Goal: Transaction & Acquisition: Purchase product/service

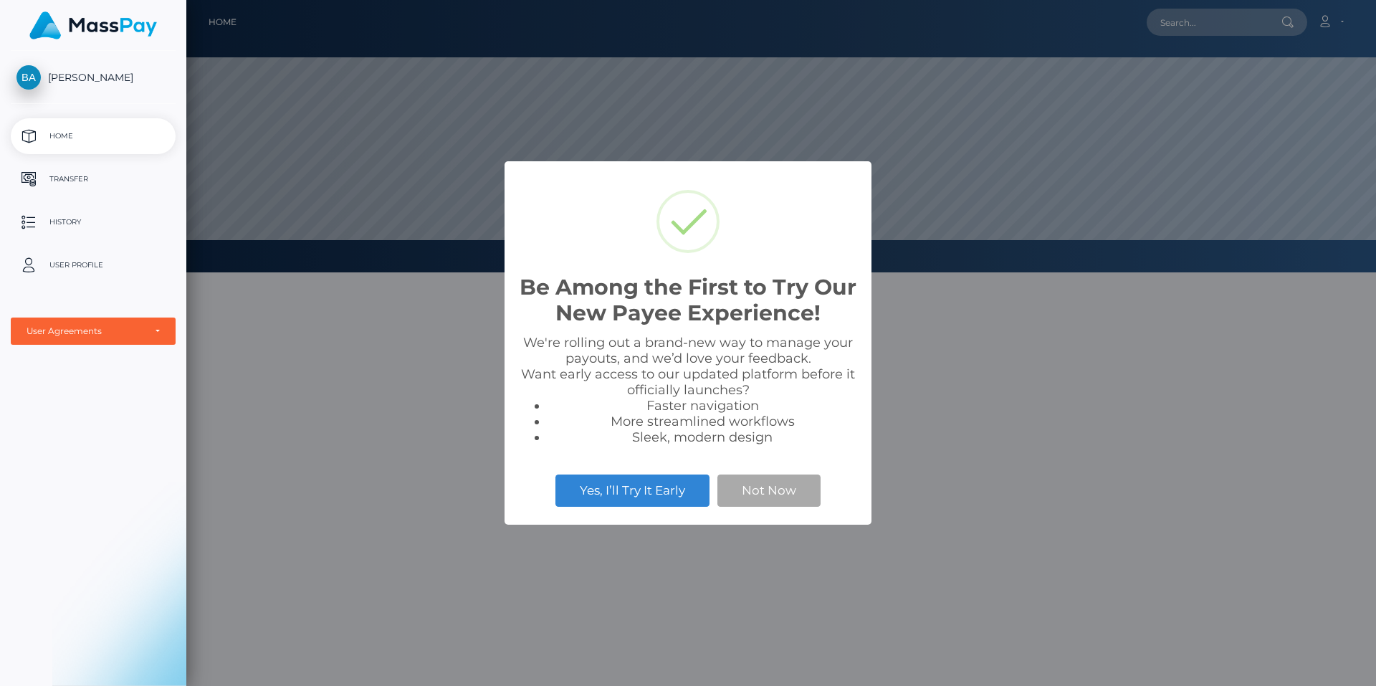
scroll to position [272, 1190]
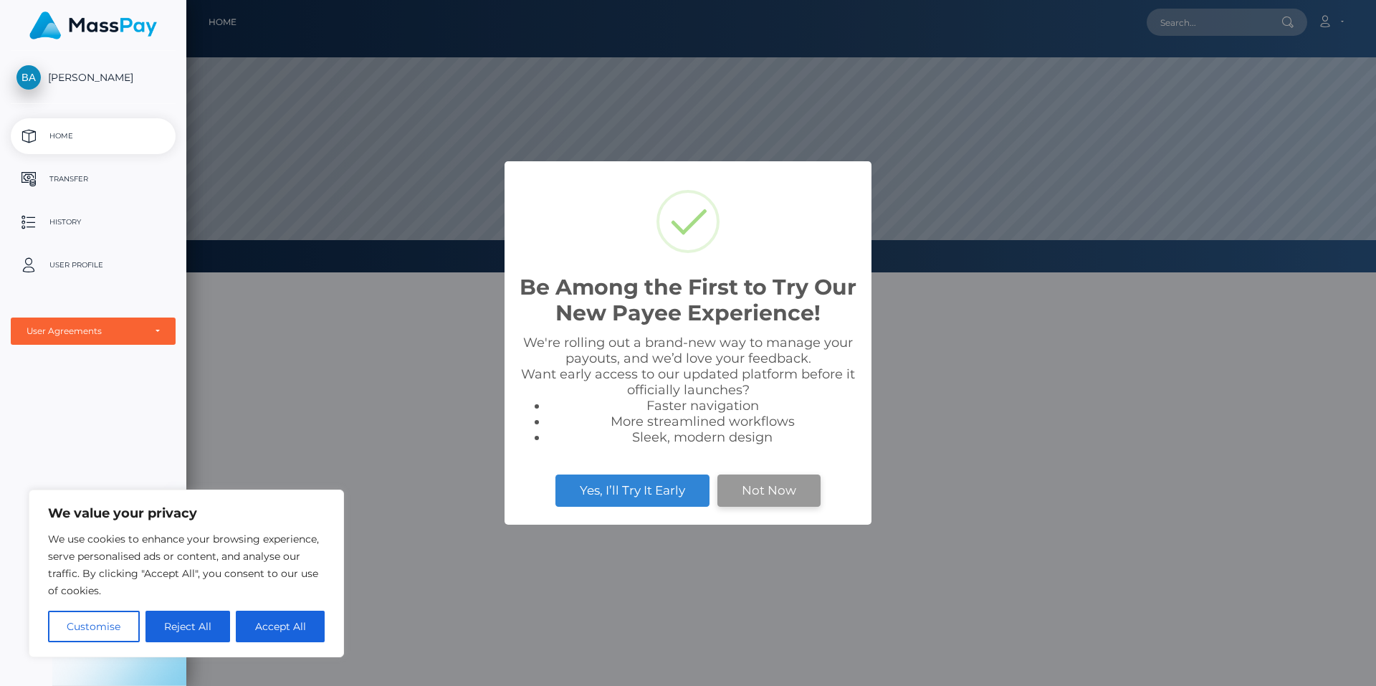
click at [799, 491] on button "Not Now" at bounding box center [768, 490] width 103 height 32
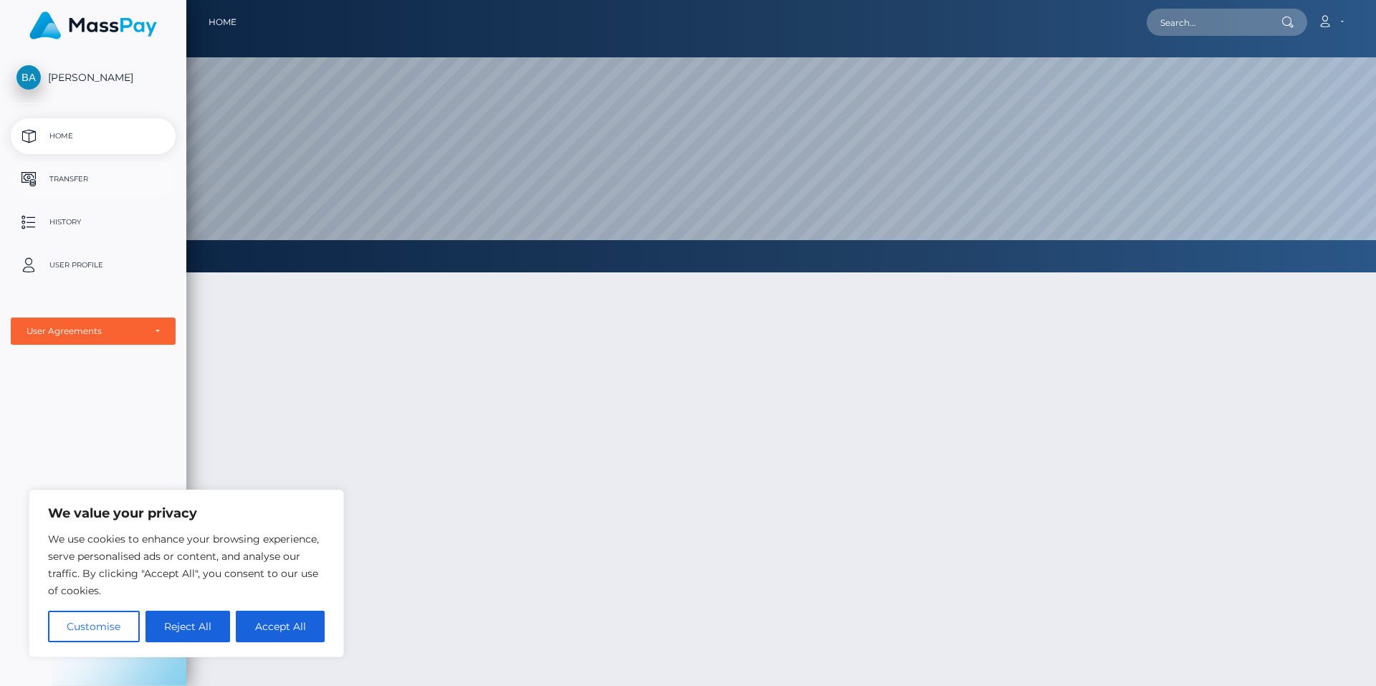
click at [70, 173] on p "Transfer" at bounding box center [92, 178] width 153 height 21
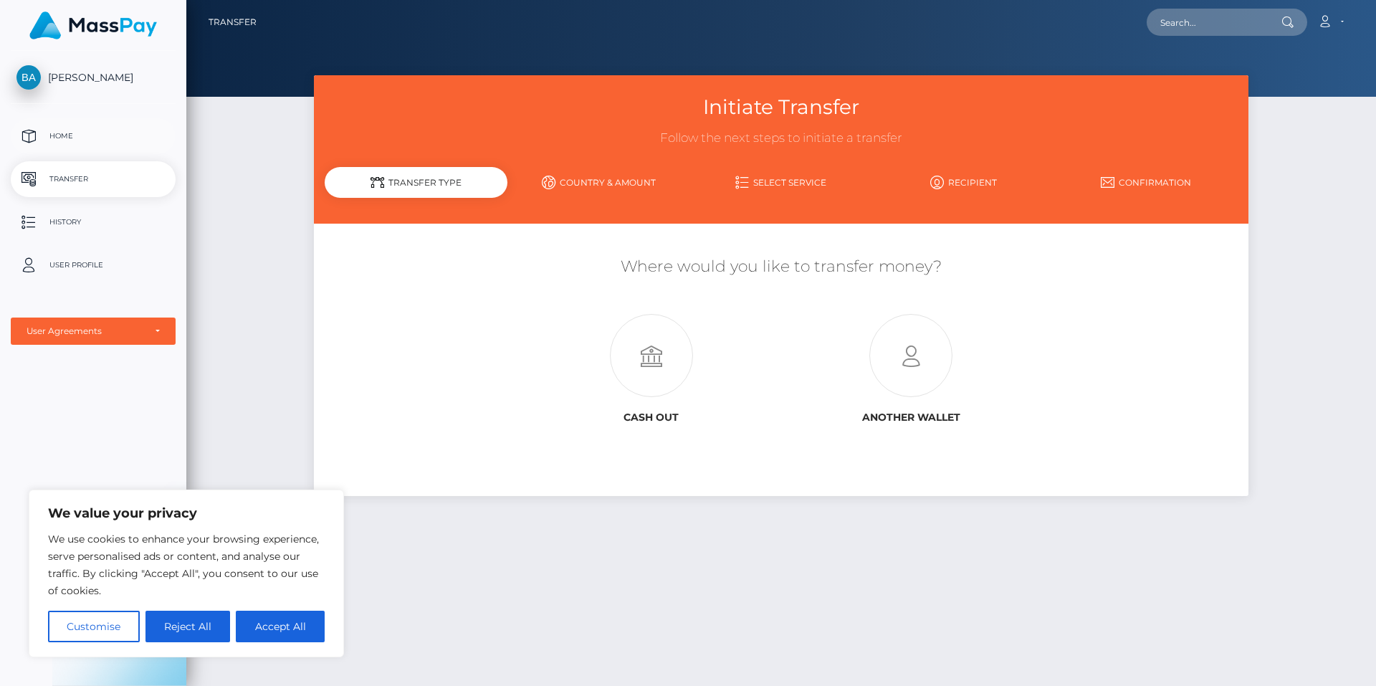
click at [73, 133] on p "Home" at bounding box center [92, 135] width 153 height 21
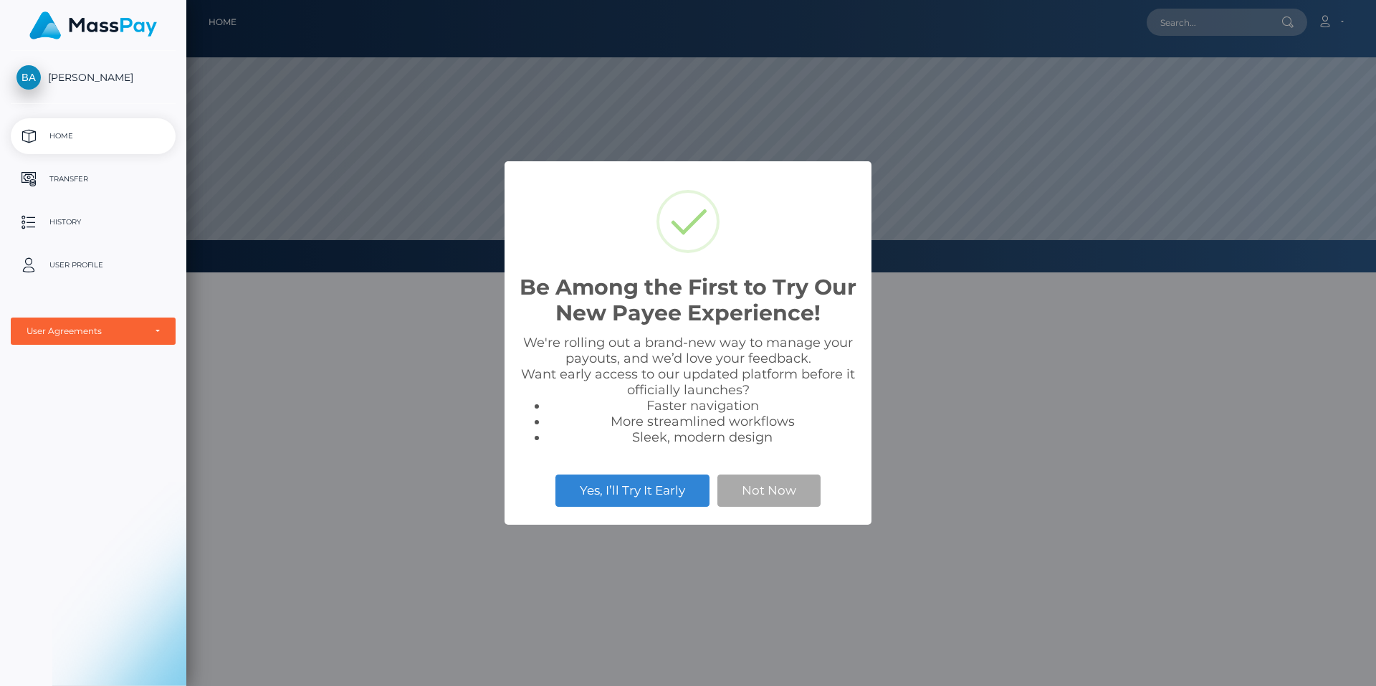
scroll to position [272, 1190]
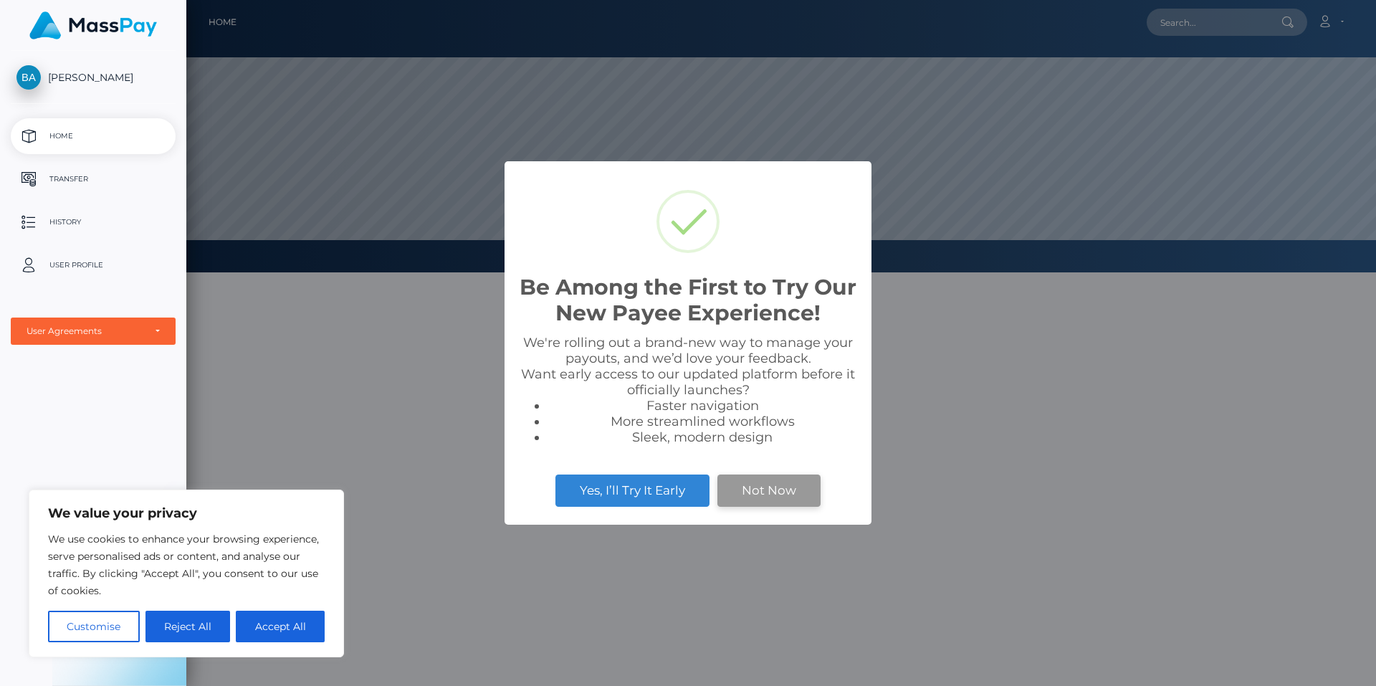
click at [793, 497] on button "Not Now" at bounding box center [768, 490] width 103 height 32
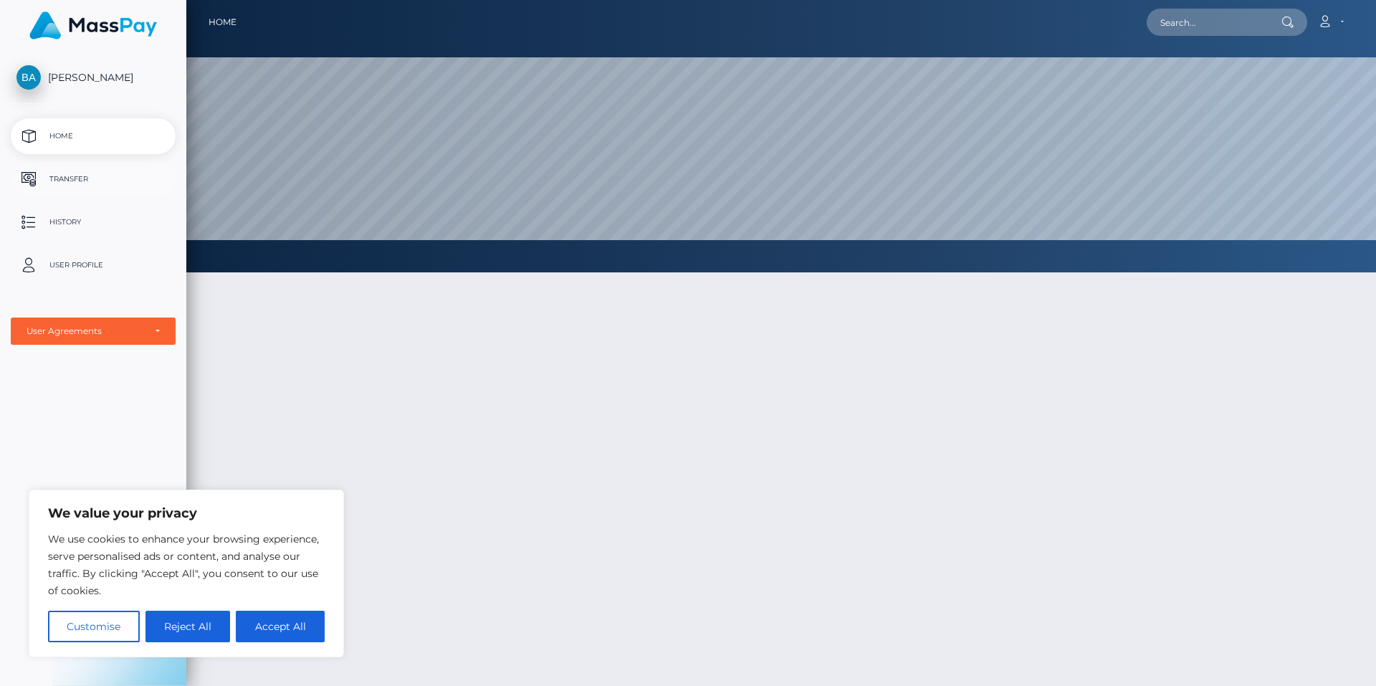
click at [84, 174] on p "Transfer" at bounding box center [92, 178] width 153 height 21
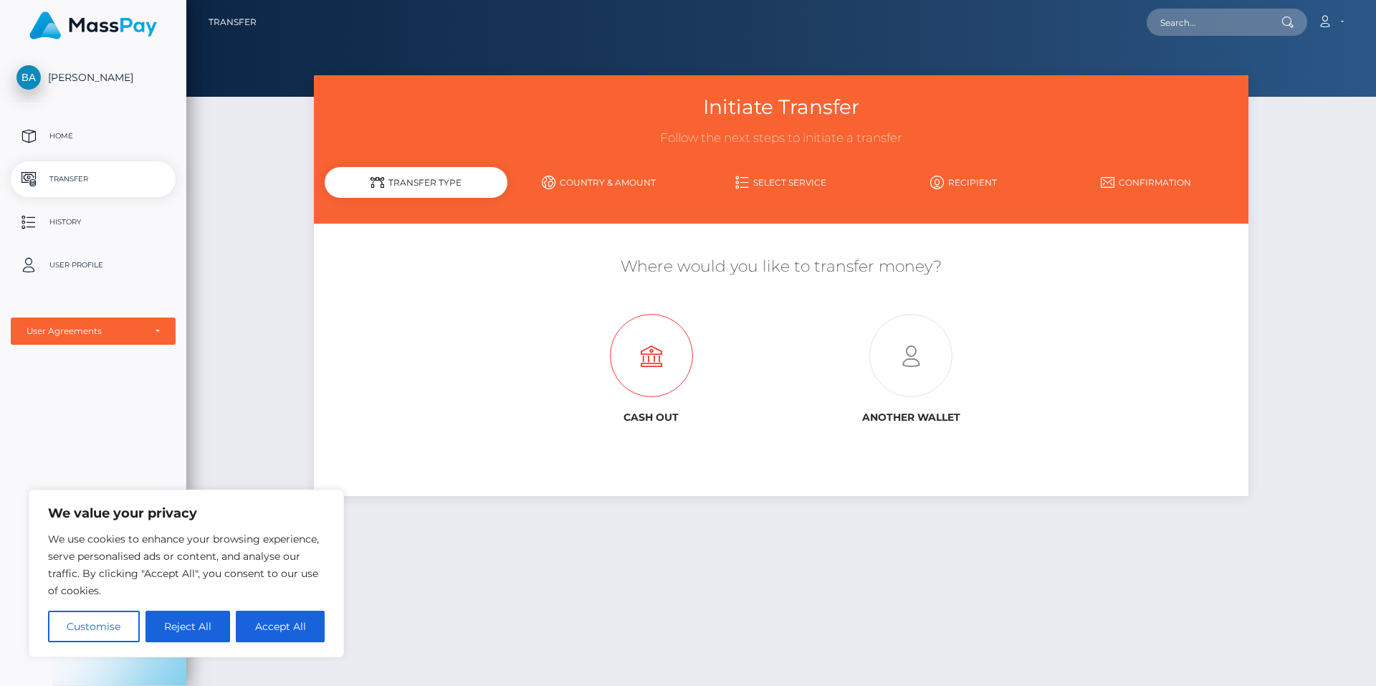
click at [651, 355] on icon at bounding box center [651, 356] width 259 height 83
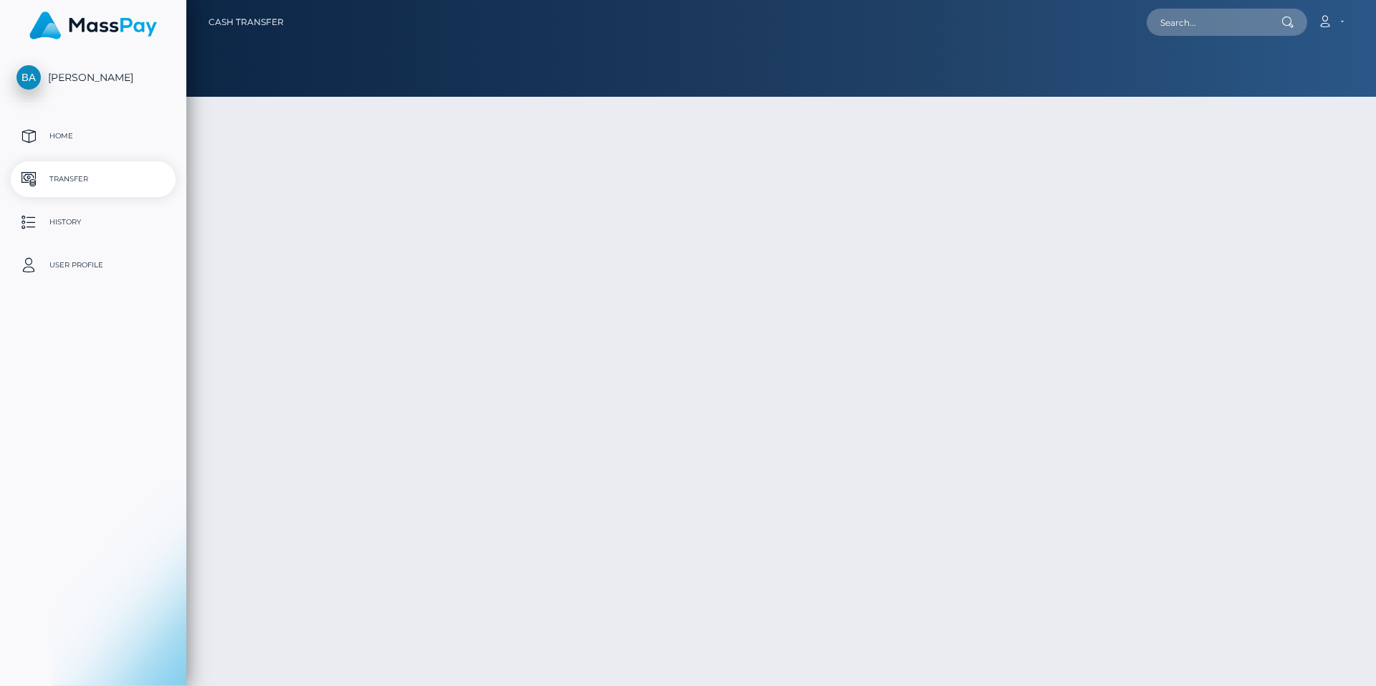
type input "NaN"
select select
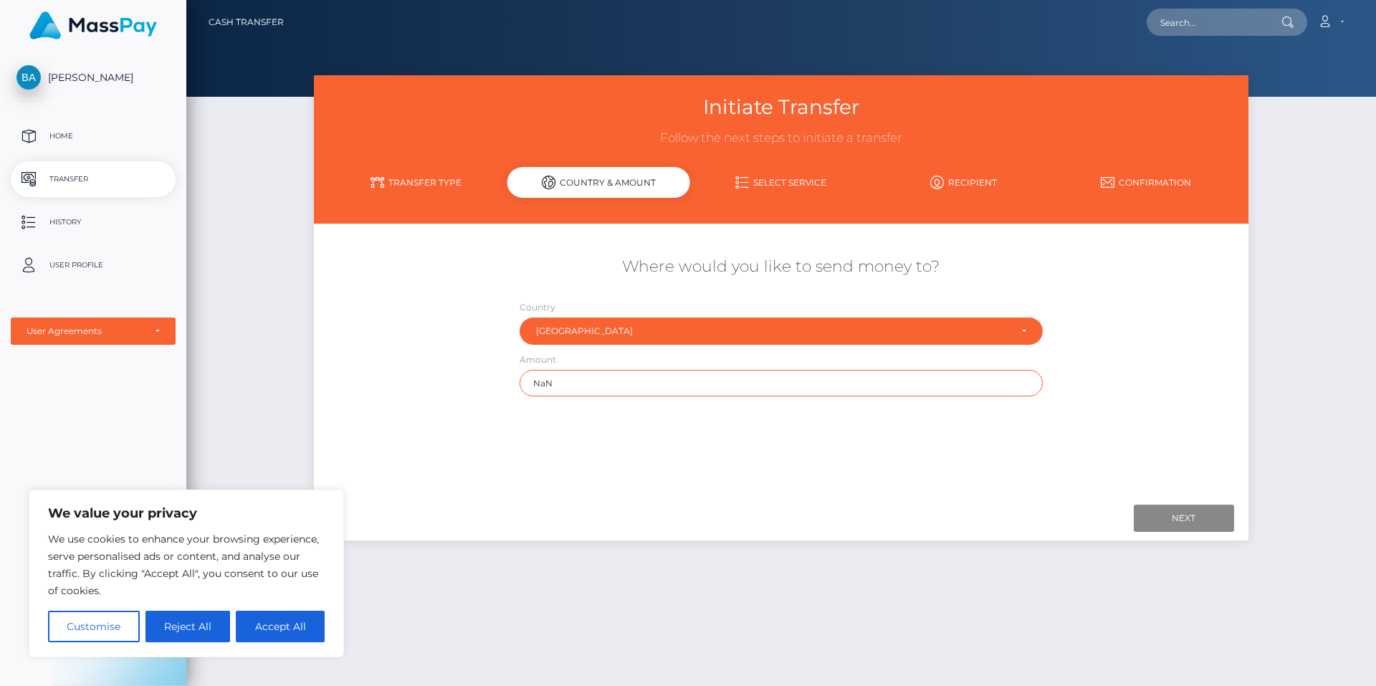
drag, startPoint x: 623, startPoint y: 386, endPoint x: 509, endPoint y: 402, distance: 115.0
click at [509, 402] on div "Amount NaN" at bounding box center [781, 378] width 545 height 52
click at [1187, 513] on input "Next" at bounding box center [1184, 518] width 100 height 27
type input "68.00"
click at [1189, 511] on input "Next" at bounding box center [1184, 518] width 100 height 27
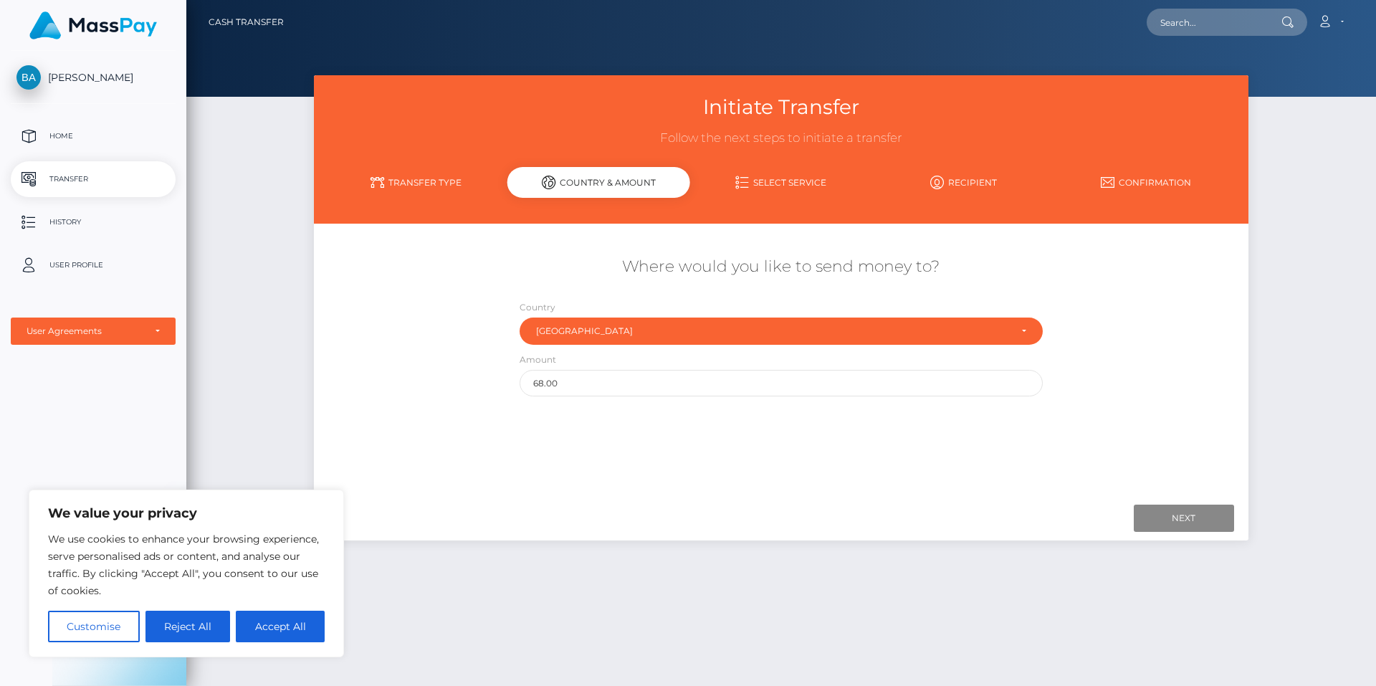
click at [795, 176] on link "Select Service" at bounding box center [781, 182] width 183 height 25
click at [608, 184] on div "Country & Amount" at bounding box center [598, 182] width 183 height 31
click at [449, 176] on link "Transfer Type" at bounding box center [416, 182] width 183 height 25
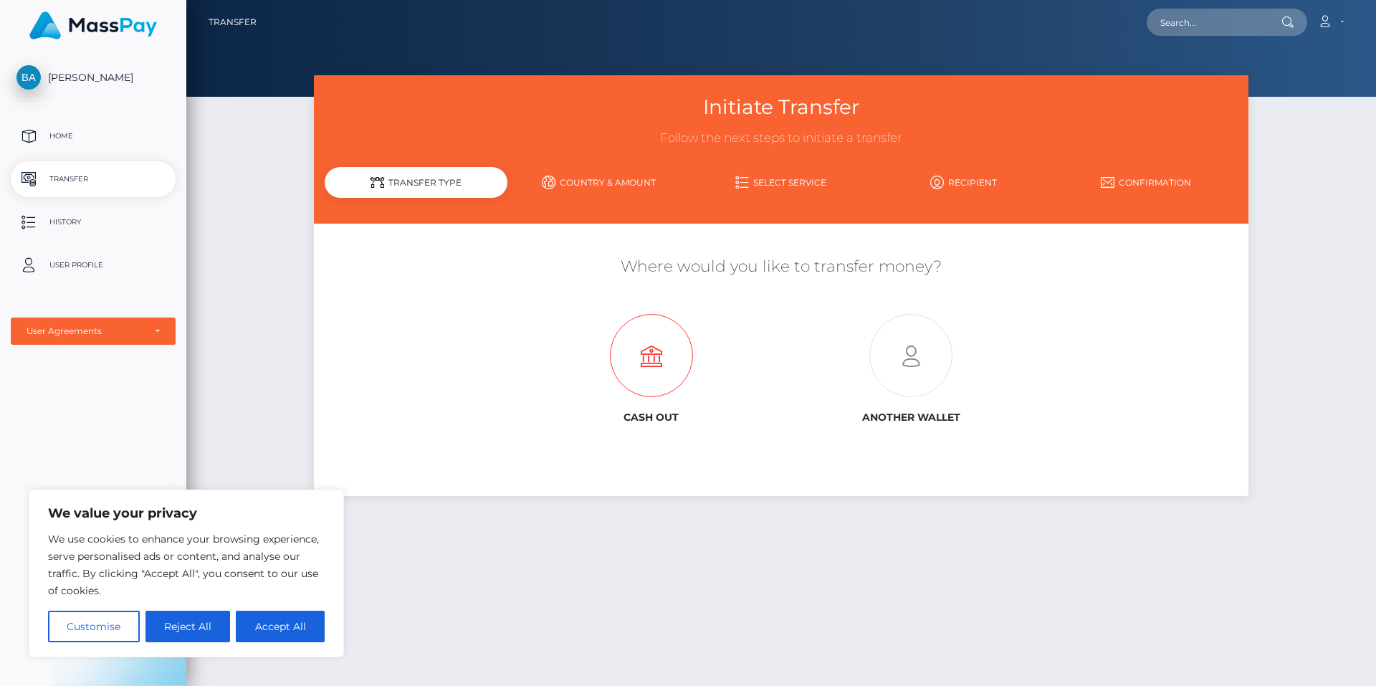
click at [650, 355] on icon at bounding box center [651, 356] width 259 height 83
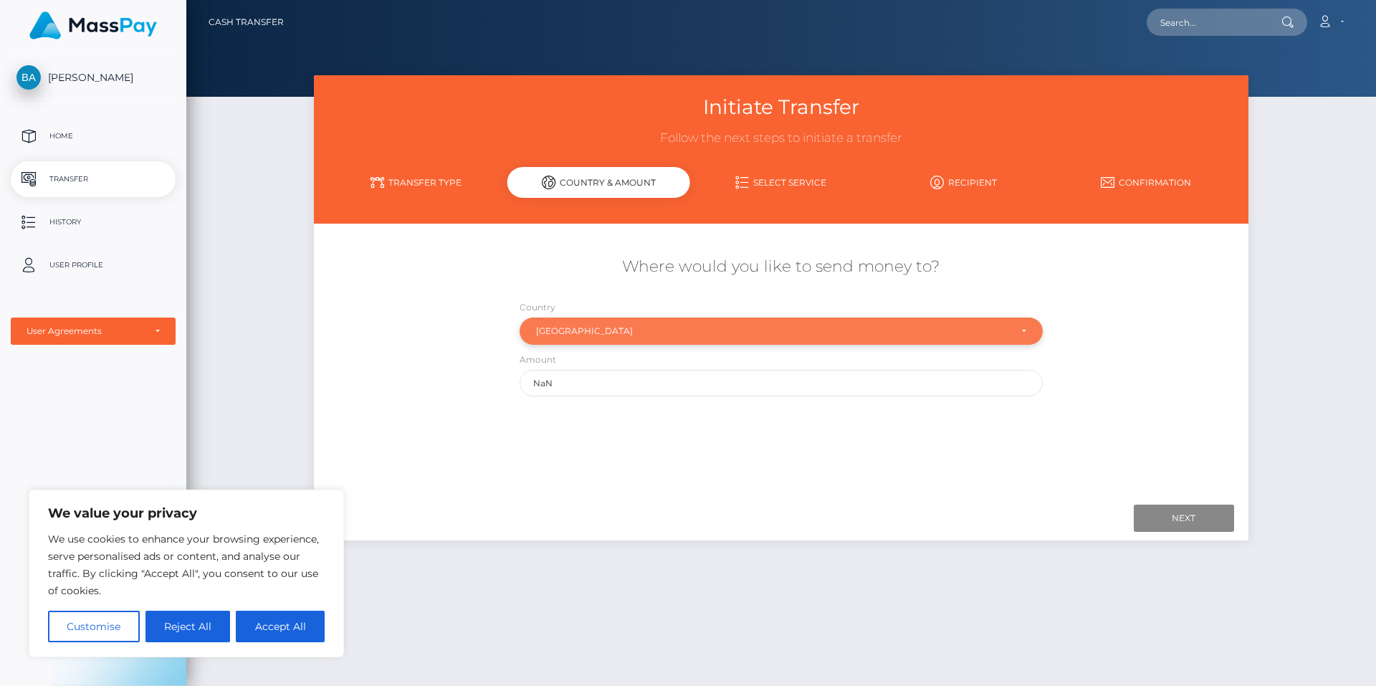
click at [616, 324] on div "United States" at bounding box center [781, 330] width 523 height 27
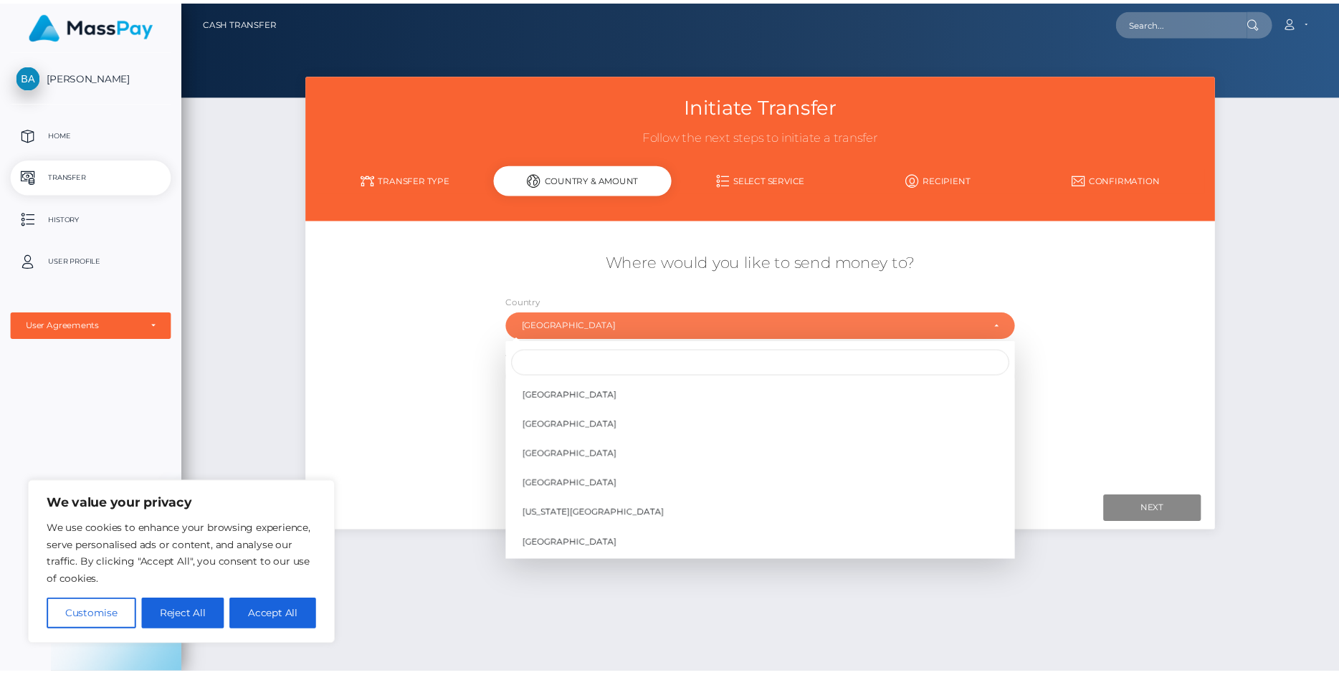
scroll to position [6828, 0]
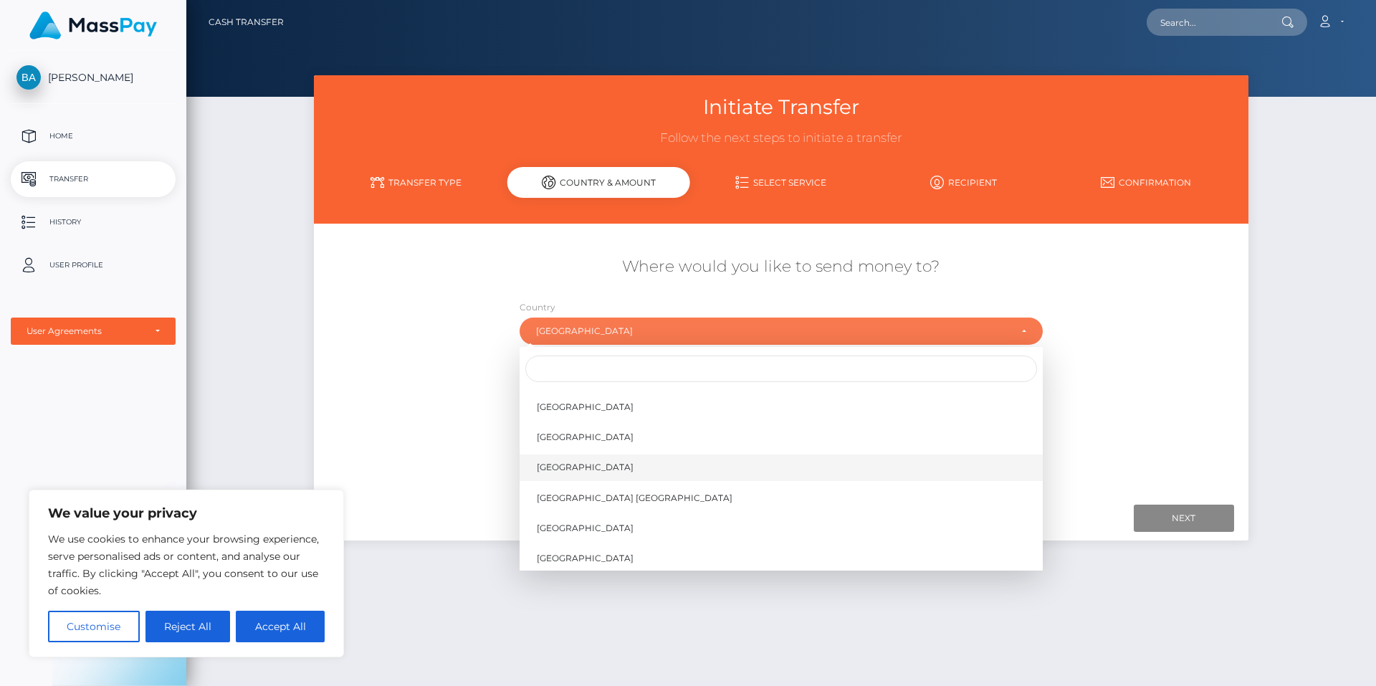
click at [601, 459] on link "[GEOGRAPHIC_DATA]" at bounding box center [781, 467] width 523 height 27
select select "USA"
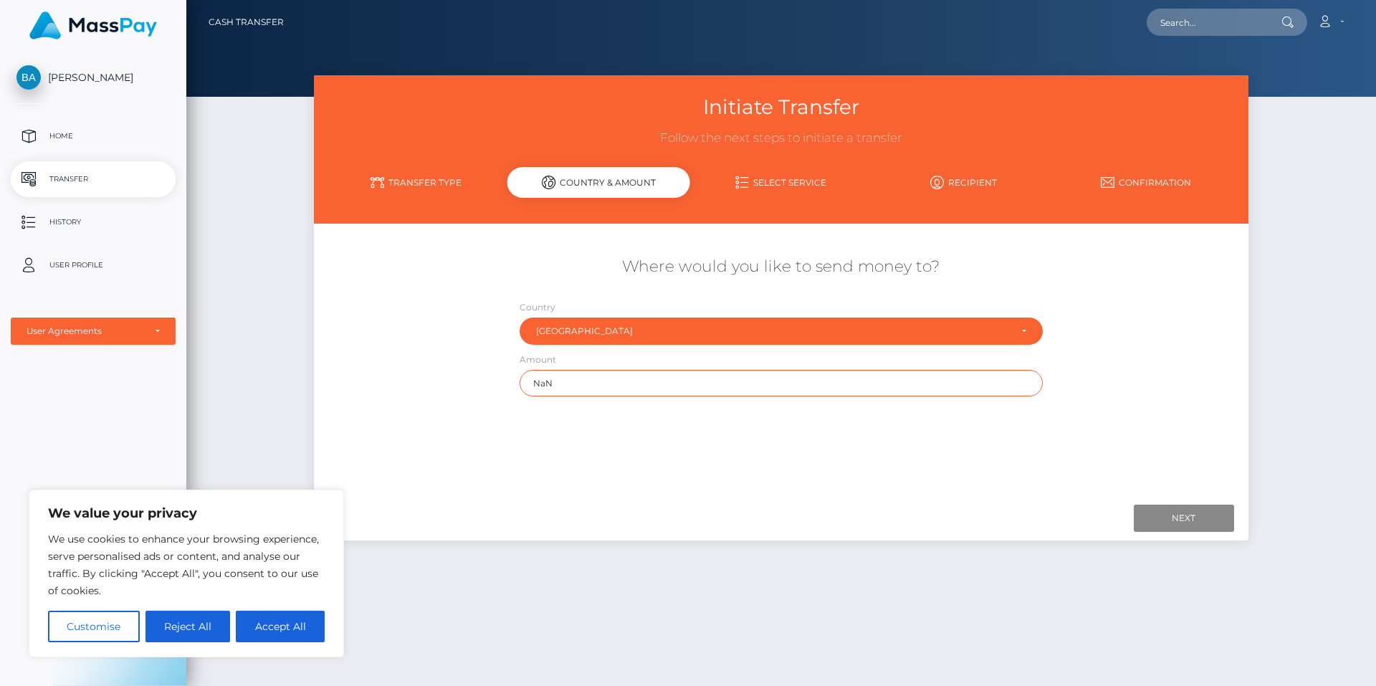
drag, startPoint x: 586, startPoint y: 376, endPoint x: 448, endPoint y: 398, distance: 140.2
click at [448, 398] on div "Where would you like to send money to? Country Abkhazia Afghanistan Albania Alg…" at bounding box center [781, 326] width 934 height 155
type input "68.00"
click at [1188, 516] on input "Next" at bounding box center [1184, 518] width 100 height 27
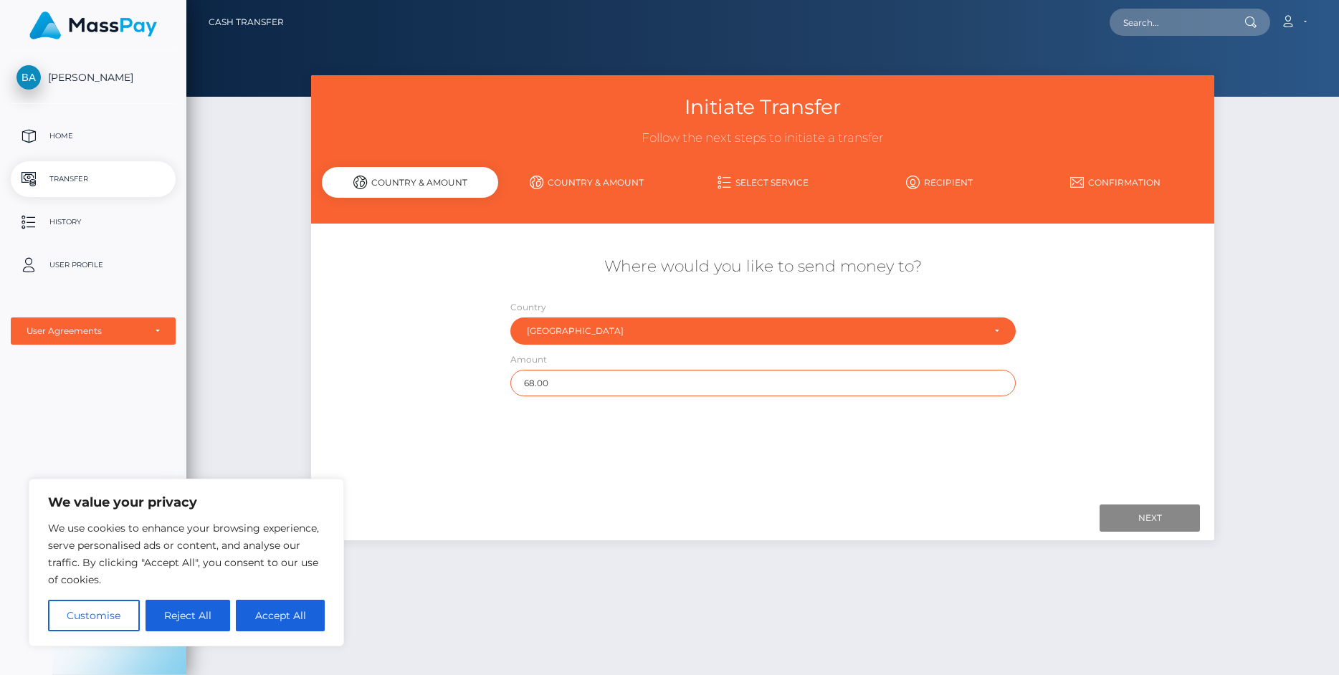
click at [563, 382] on input "68.00" at bounding box center [762, 383] width 505 height 27
drag, startPoint x: 124, startPoint y: 651, endPoint x: 120, endPoint y: 545, distance: 106.1
drag, startPoint x: 120, startPoint y: 545, endPoint x: 430, endPoint y: 487, distance: 314.9
click at [430, 487] on div "Where would you like to send money to? Country Abkhazia [GEOGRAPHIC_DATA] [GEOG…" at bounding box center [762, 361] width 881 height 254
click at [433, 487] on div "Where would you like to send money to? Country Abkhazia [GEOGRAPHIC_DATA] [GEOG…" at bounding box center [762, 361] width 881 height 254
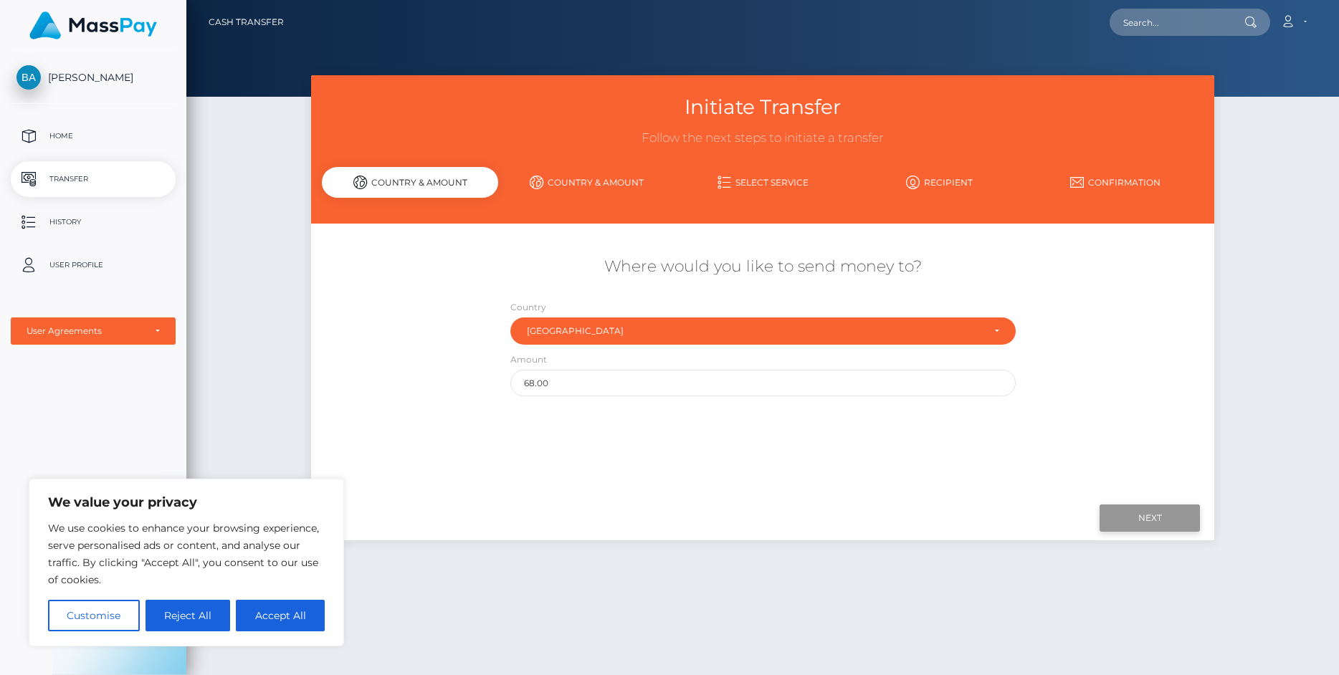
click at [1154, 515] on input "Next" at bounding box center [1149, 518] width 100 height 27
click at [1152, 515] on input "Next" at bounding box center [1149, 518] width 100 height 27
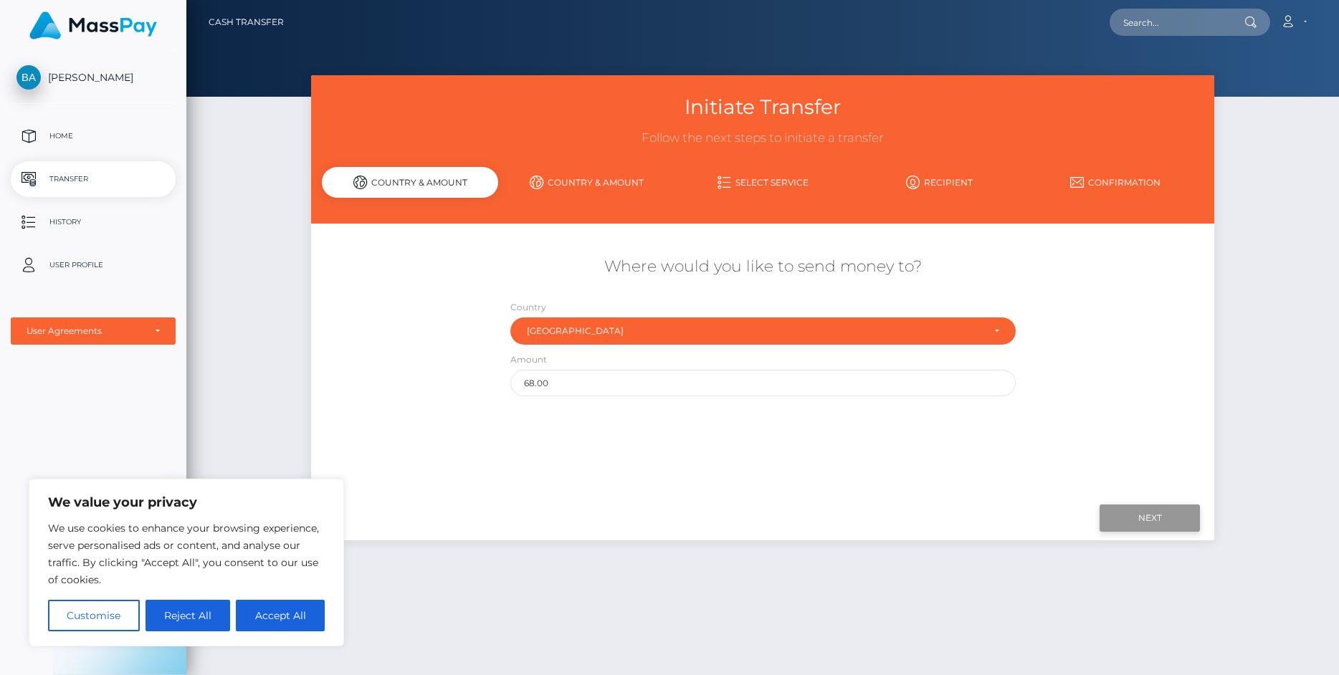
click at [1152, 515] on input "Next" at bounding box center [1149, 518] width 100 height 27
click at [1152, 514] on input "Next" at bounding box center [1149, 518] width 100 height 27
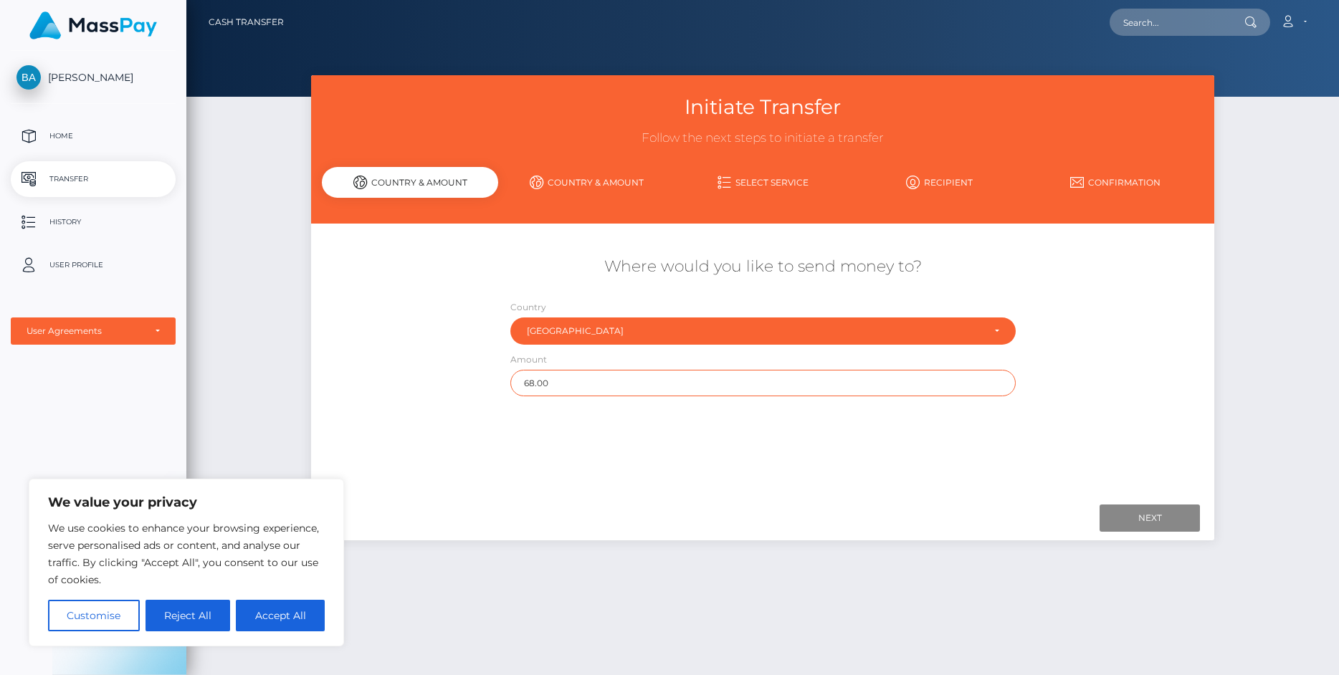
click at [684, 386] on input "68.00" at bounding box center [762, 383] width 505 height 27
click at [70, 138] on p "Home" at bounding box center [92, 135] width 153 height 21
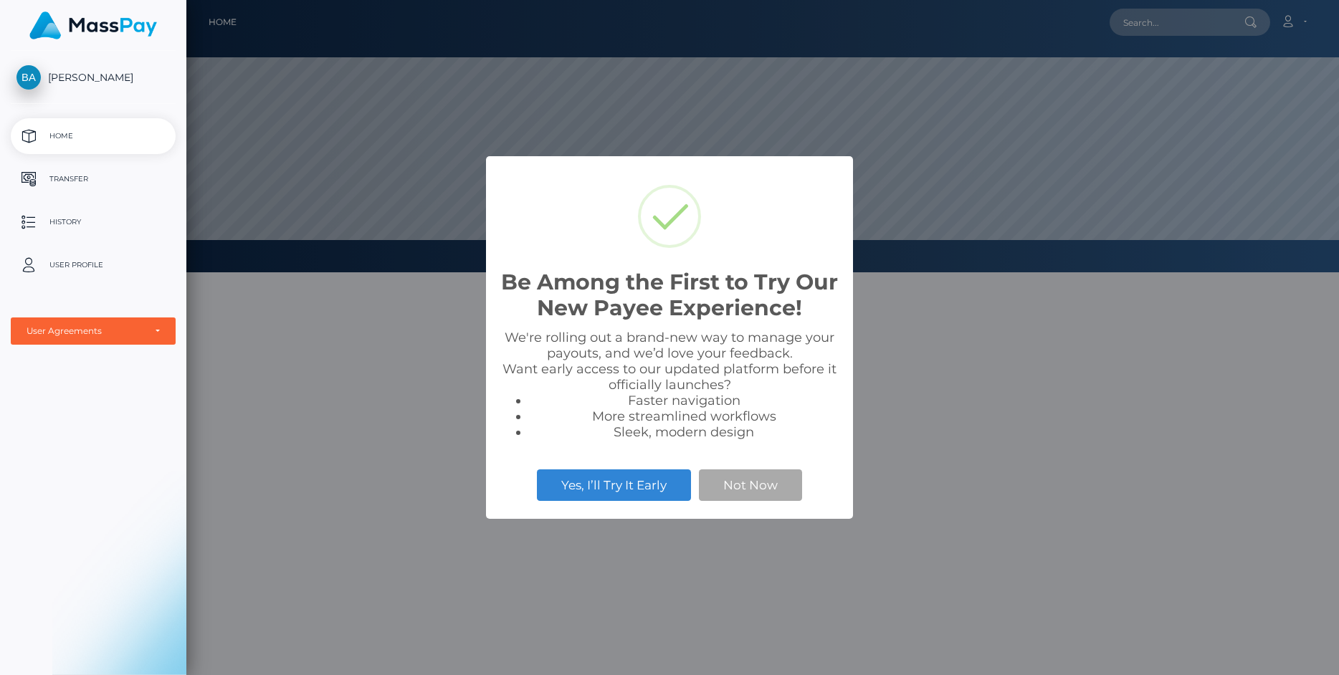
scroll to position [272, 1152]
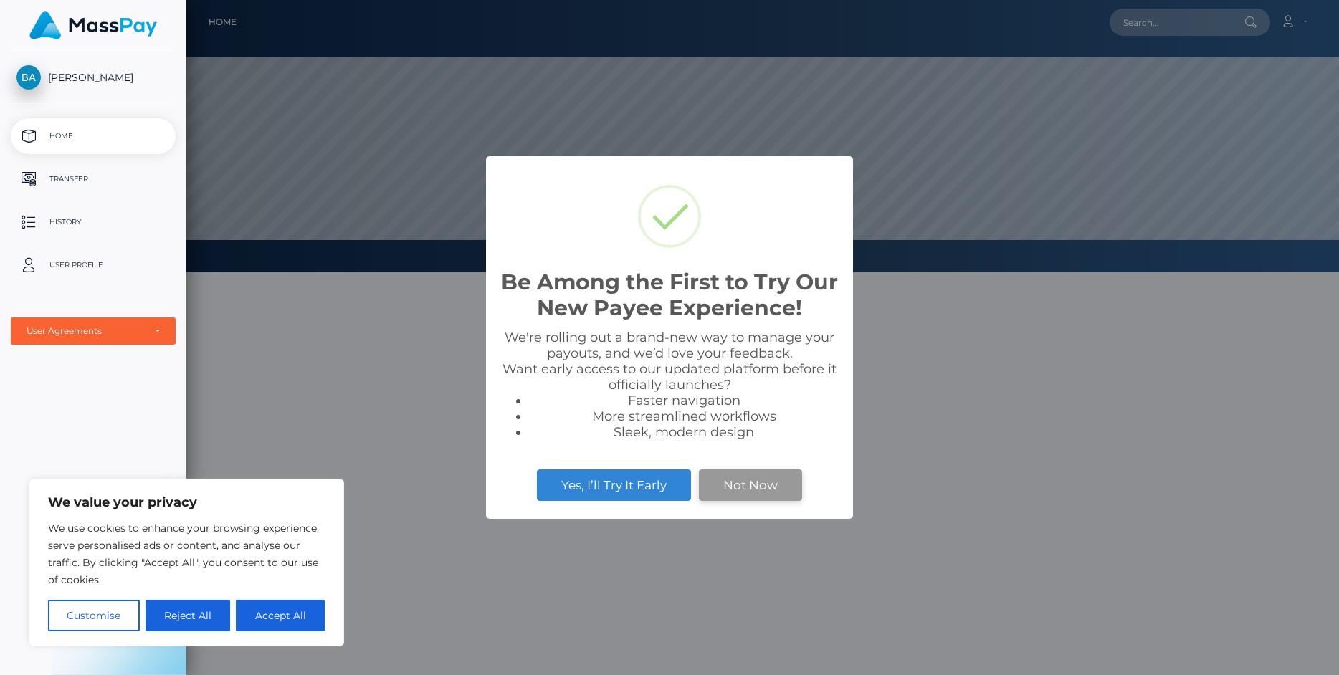
click at [767, 478] on button "Not Now" at bounding box center [750, 485] width 103 height 32
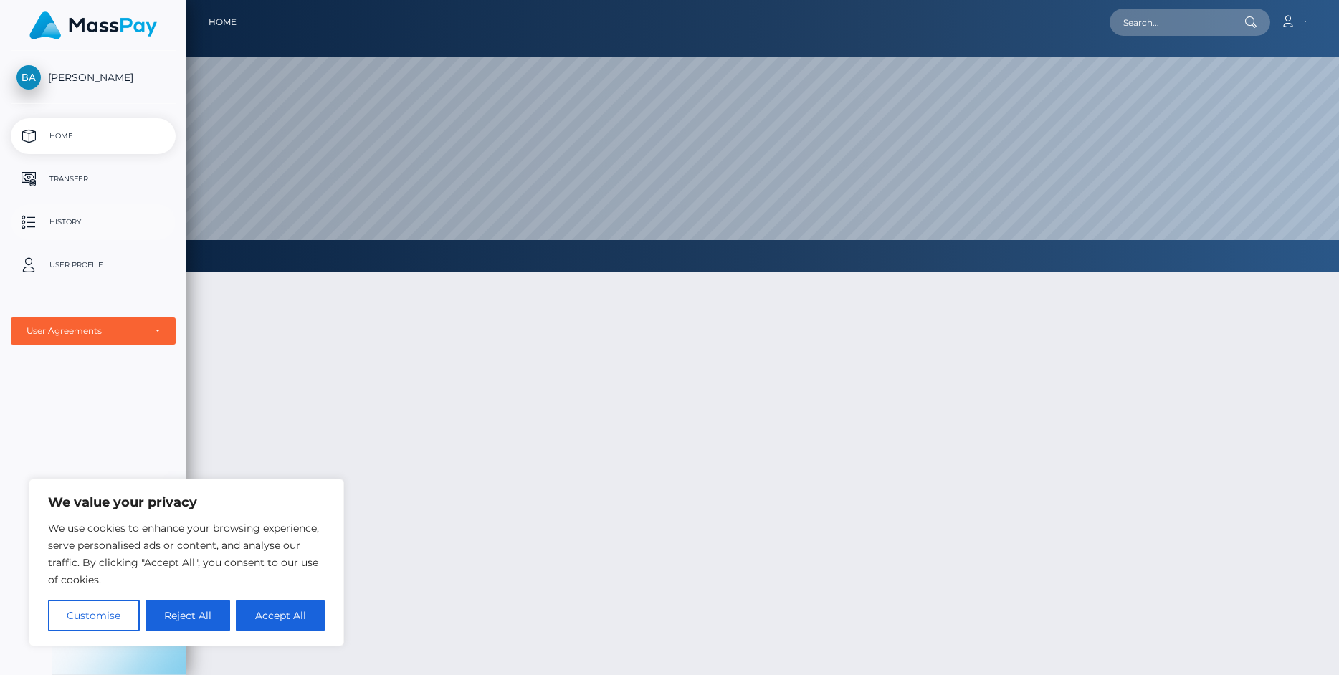
click at [67, 219] on p "History" at bounding box center [92, 221] width 153 height 21
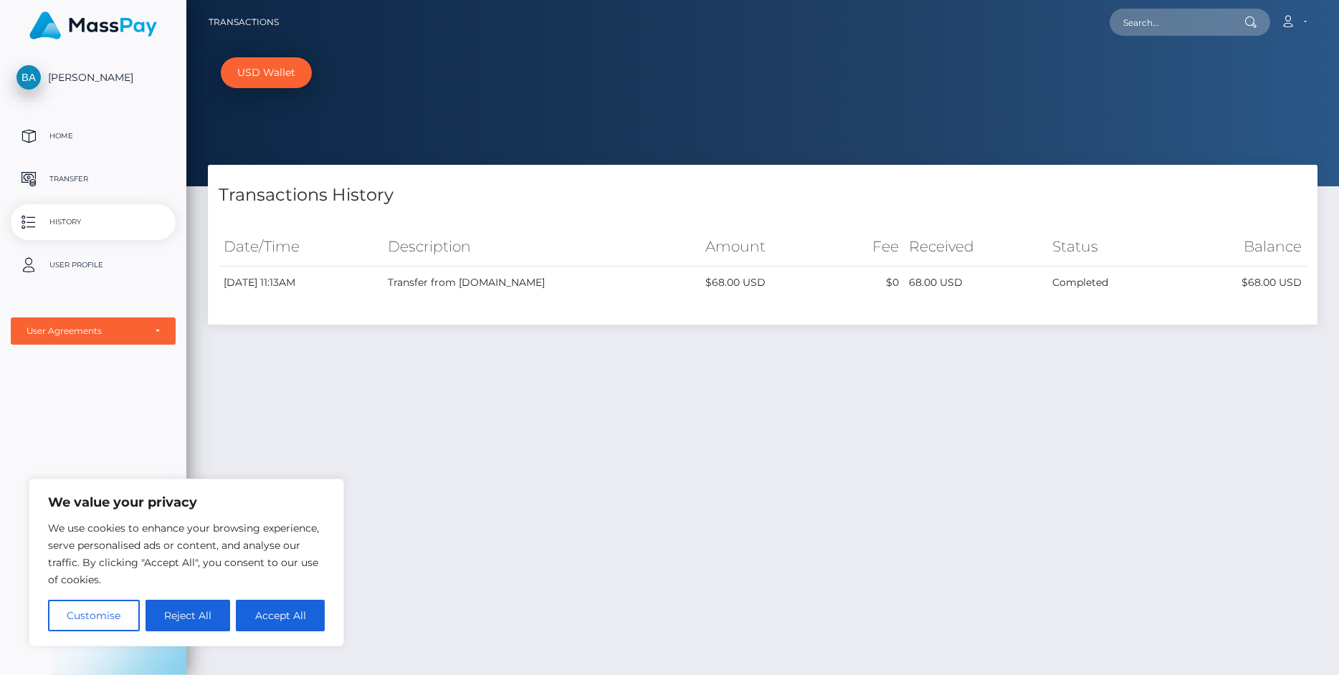
click at [60, 177] on p "Transfer" at bounding box center [92, 178] width 153 height 21
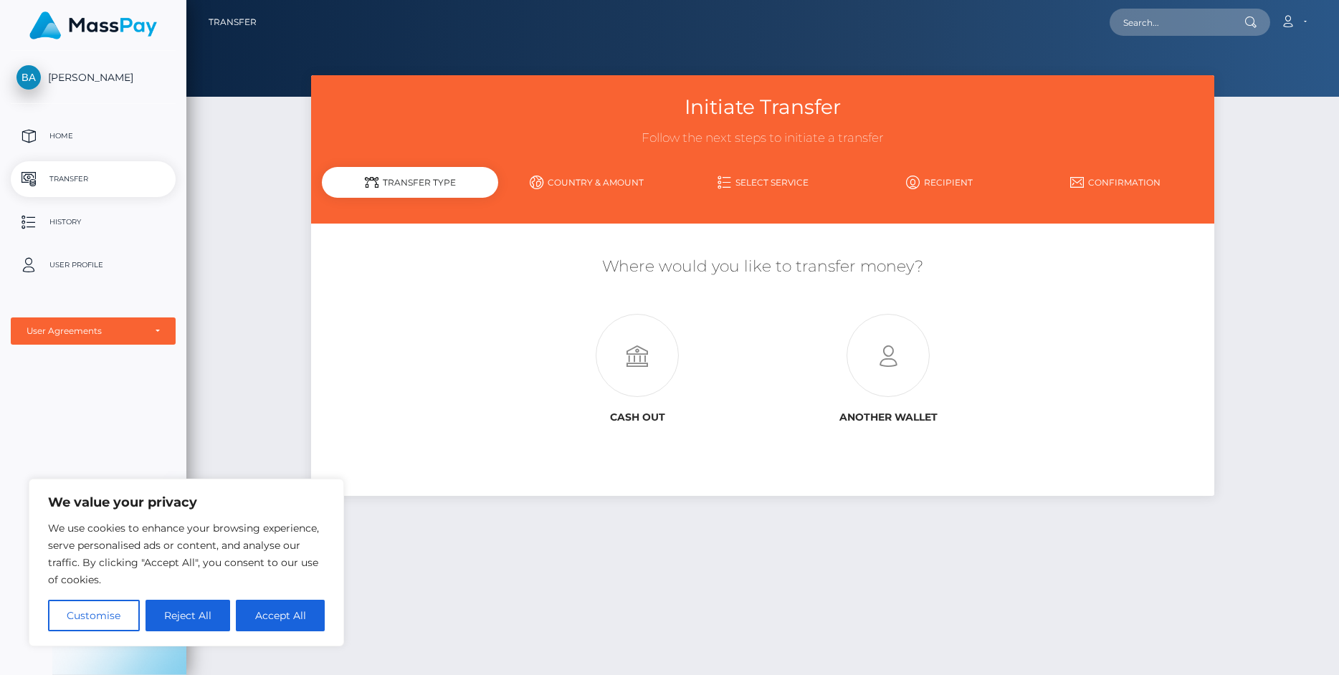
click at [455, 170] on div "Transfer Type" at bounding box center [410, 182] width 176 height 31
click at [633, 355] on icon at bounding box center [637, 356] width 251 height 83
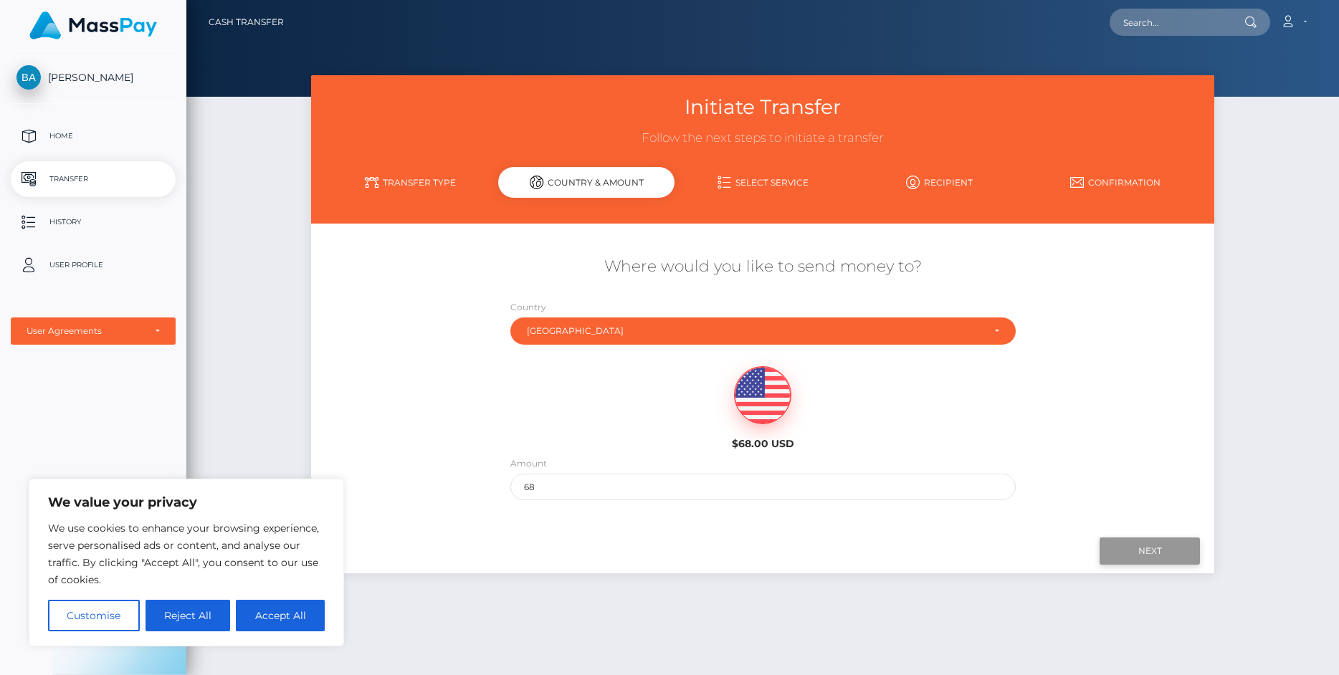
click at [1153, 548] on input "Next" at bounding box center [1149, 550] width 100 height 27
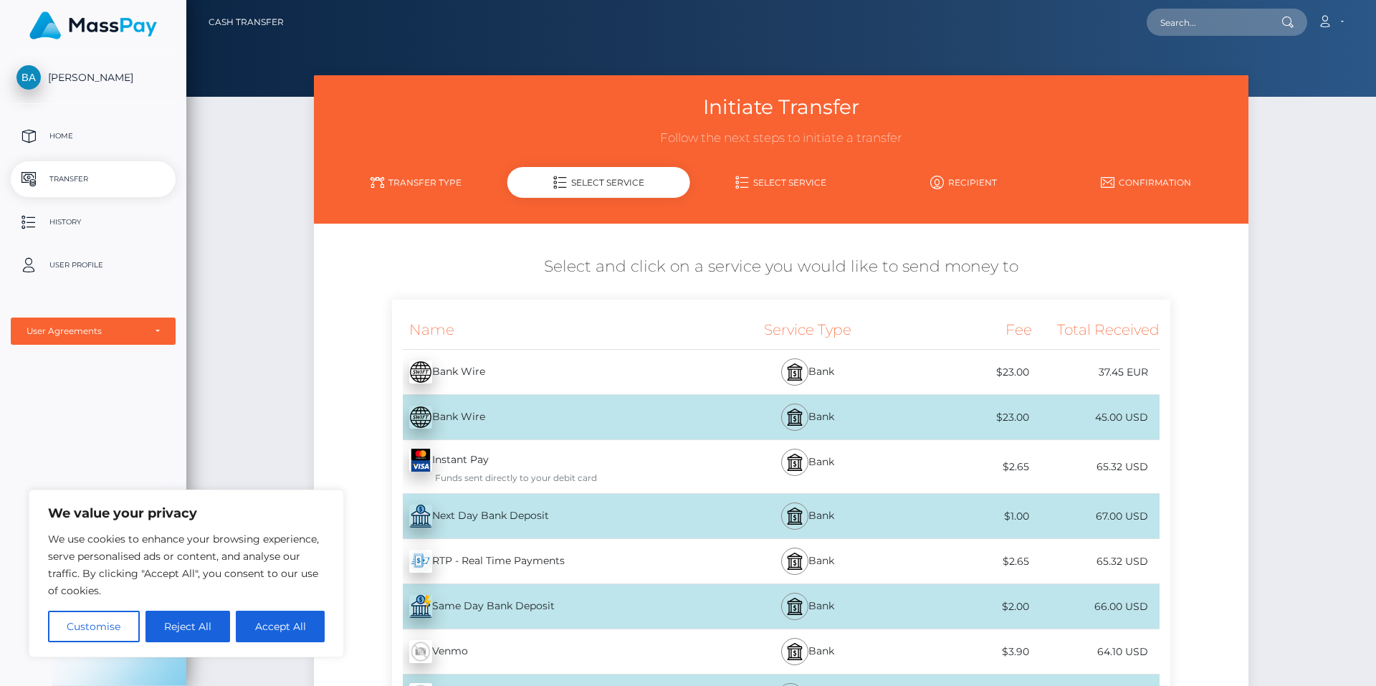
drag, startPoint x: 1218, startPoint y: 255, endPoint x: 1190, endPoint y: 481, distance: 227.5
click at [1190, 481] on div "Where would you like to send money to? Country Abkhazia [GEOGRAPHIC_DATA] [GEOG…" at bounding box center [781, 638] width 912 height 808
drag, startPoint x: 1190, startPoint y: 481, endPoint x: 1210, endPoint y: 478, distance: 19.6
click at [1210, 478] on div "Name Service Type Fee Total Received Bank Wire - EUR Bank Wire - USD - USD" at bounding box center [781, 664] width 934 height 728
drag, startPoint x: 1246, startPoint y: 398, endPoint x: 1248, endPoint y: 450, distance: 51.6
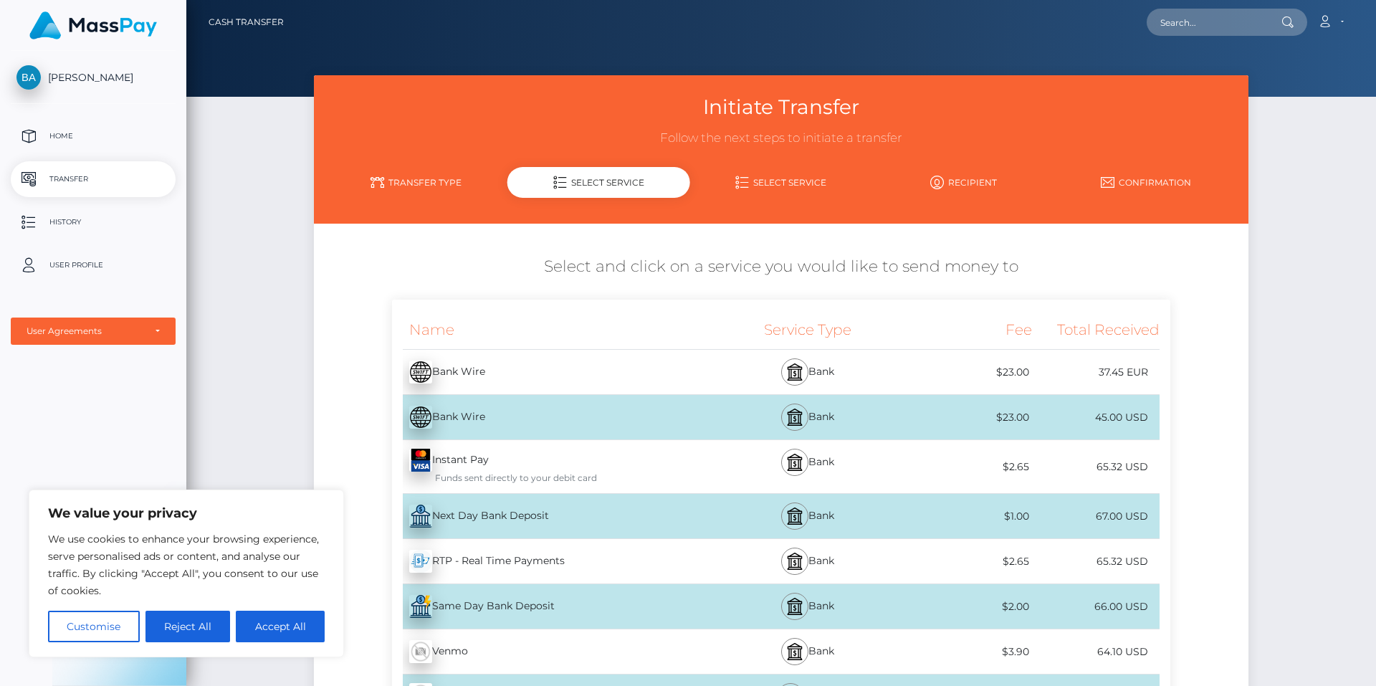
click at [1248, 450] on div "Name Service Type Fee Total Received Bank Wire - EUR Bank Wire - USD - USD" at bounding box center [781, 664] width 934 height 728
drag, startPoint x: 1248, startPoint y: 450, endPoint x: 1227, endPoint y: 360, distance: 92.7
click at [1227, 360] on div "Name Service Type Fee Total Received Bank Wire - EUR Bank Wire - USD - USD" at bounding box center [781, 664] width 934 height 728
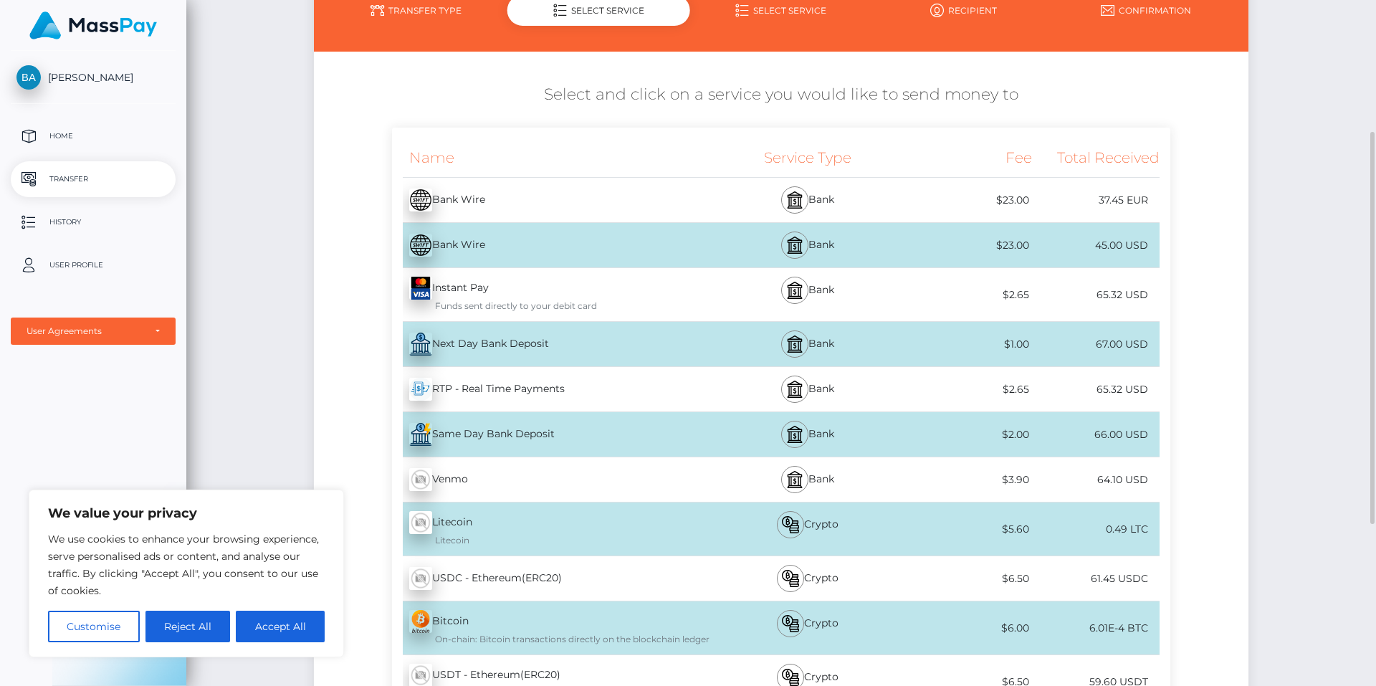
scroll to position [193, 0]
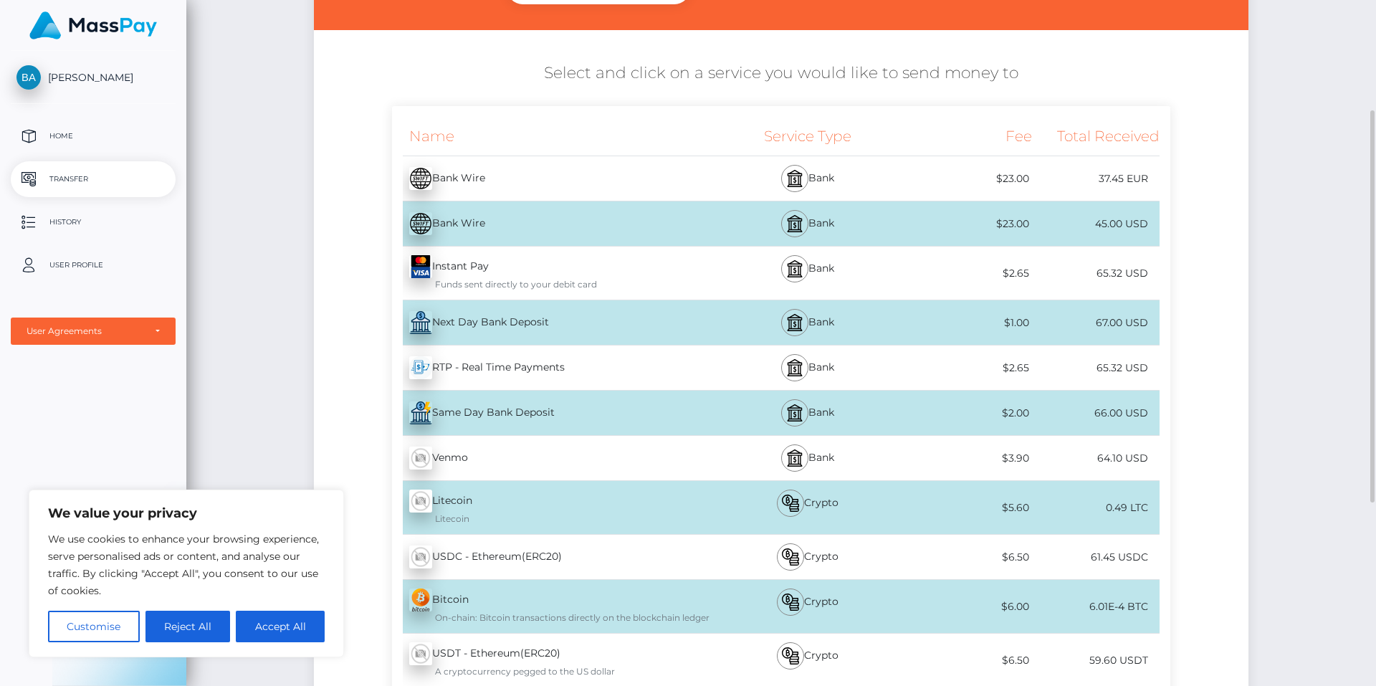
click at [538, 318] on div "Next Day Bank Deposit - USD" at bounding box center [552, 322] width 320 height 40
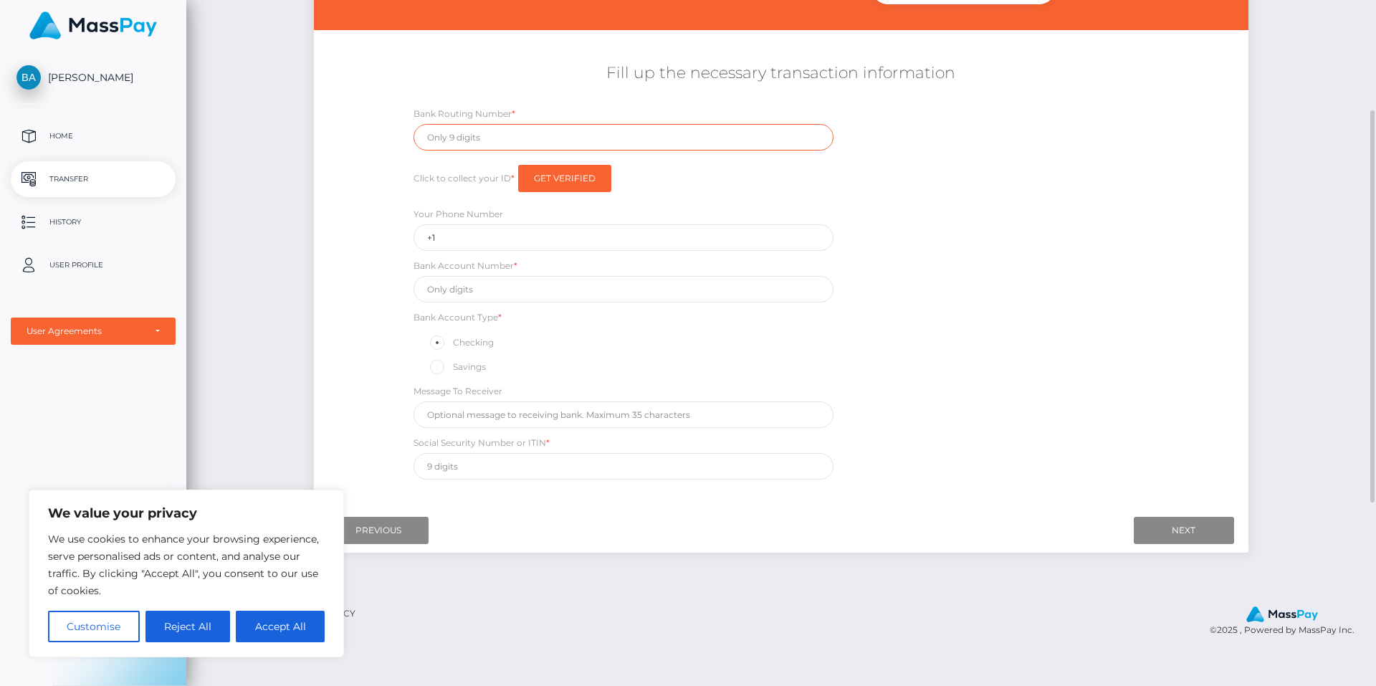
click at [500, 136] on input "text" at bounding box center [624, 137] width 420 height 27
click at [498, 139] on input "text" at bounding box center [624, 137] width 420 height 27
type input "256074974"
click at [466, 236] on input "+1" at bounding box center [624, 237] width 420 height 27
type input "[PHONE_NUMBER]"
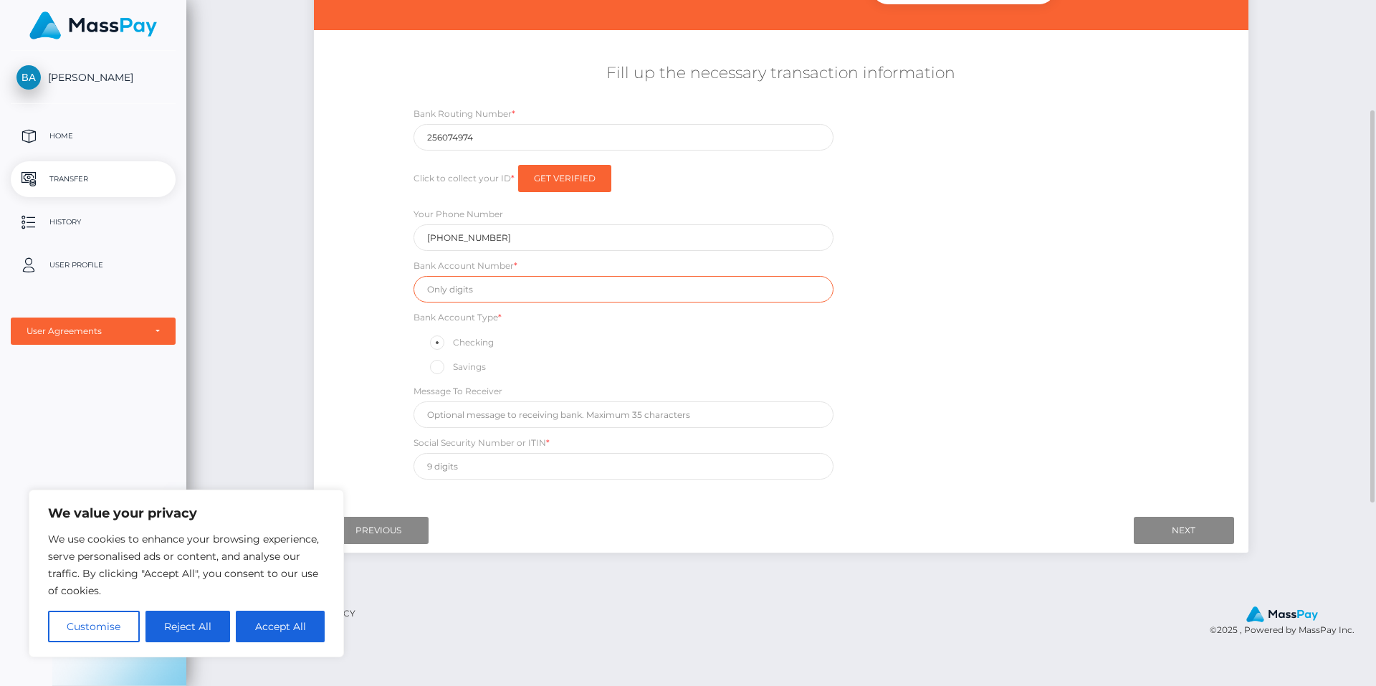
click at [466, 287] on input "text" at bounding box center [624, 289] width 420 height 27
type input "7089885516"
click at [470, 471] on input "text" at bounding box center [624, 466] width 420 height 27
type input "151588614"
click at [1203, 531] on input "Next" at bounding box center [1184, 530] width 100 height 27
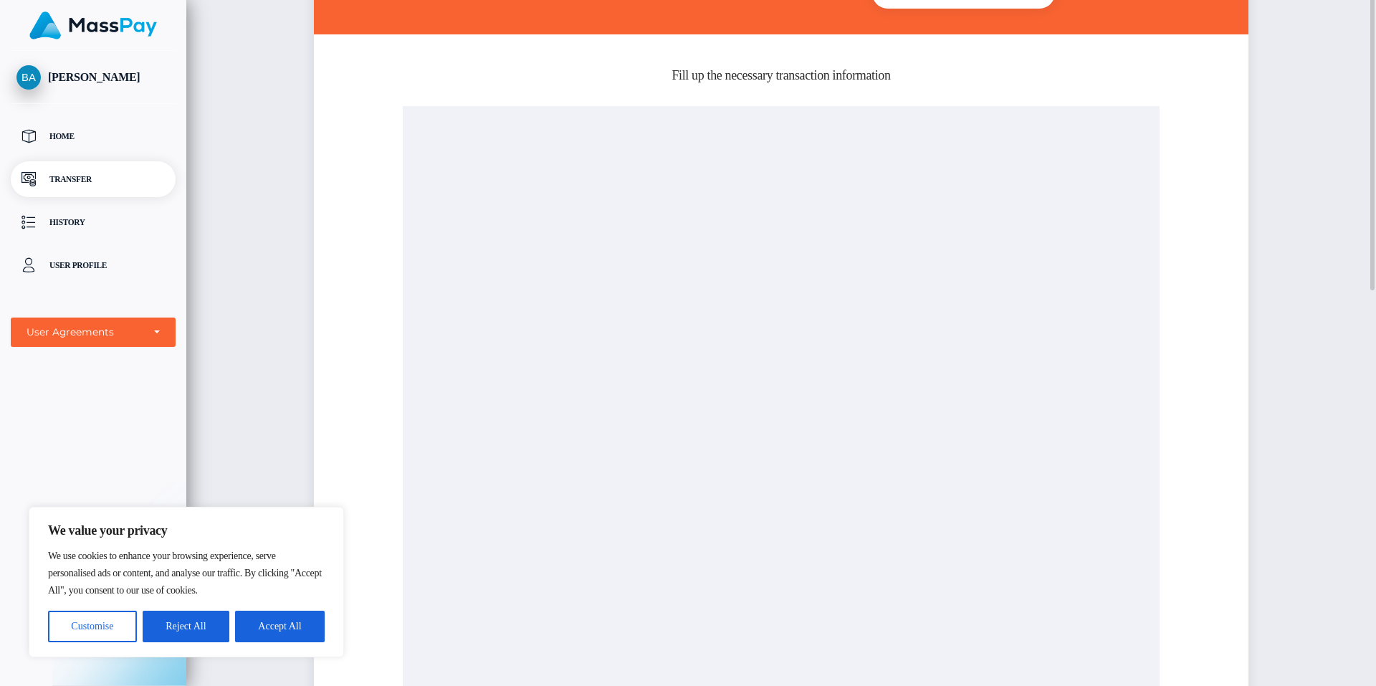
scroll to position [50, 0]
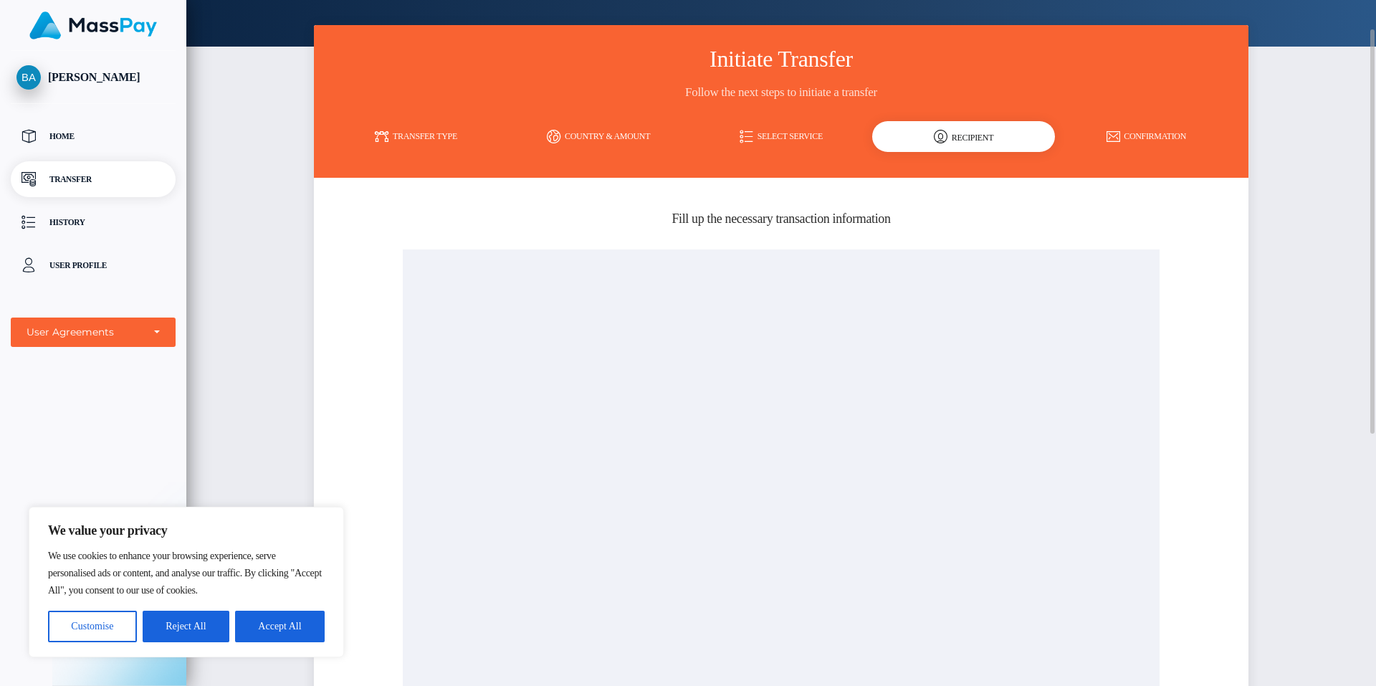
click at [986, 135] on div "Recipient" at bounding box center [963, 136] width 183 height 31
click at [1160, 322] on div "MassPay" at bounding box center [781, 592] width 778 height 686
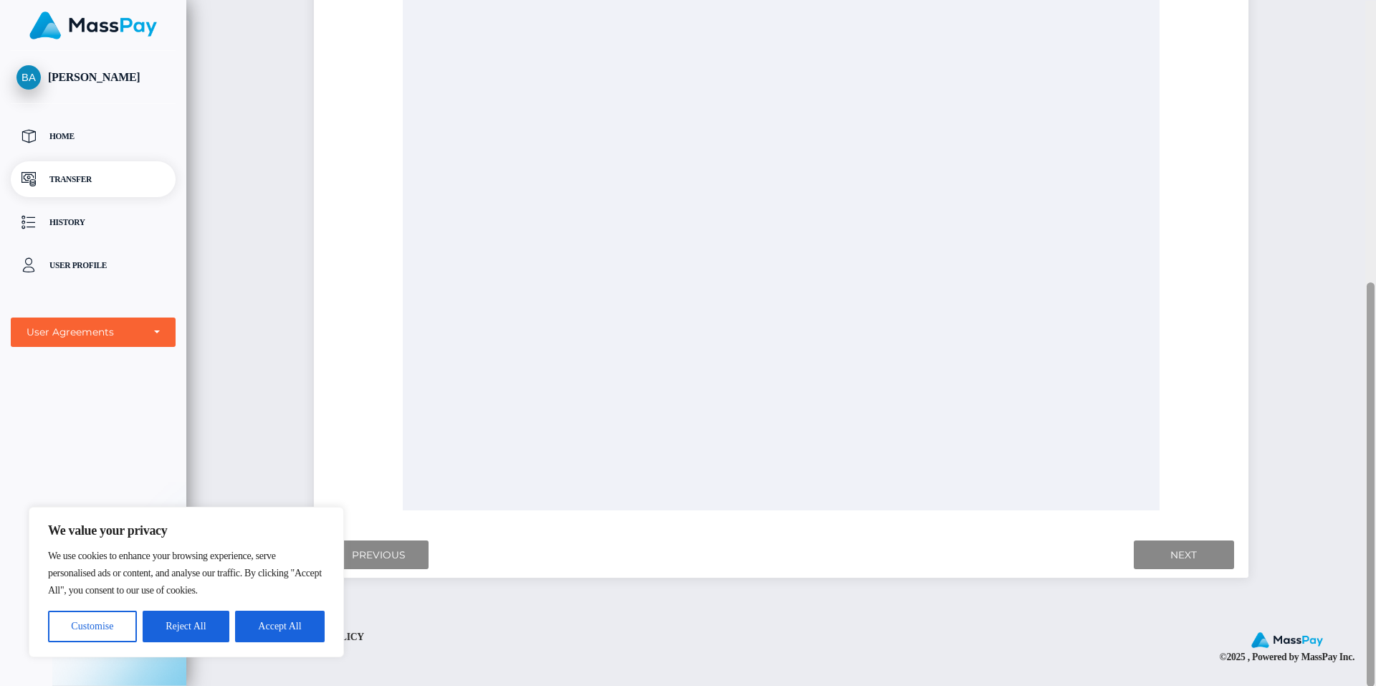
scroll to position [476, 0]
drag, startPoint x: 1372, startPoint y: 76, endPoint x: 1352, endPoint y: 343, distance: 268.1
click at [1338, 343] on div "Cash Transfer Account" at bounding box center [781, 343] width 1190 height 686
click at [1172, 548] on input "Next" at bounding box center [1184, 554] width 100 height 29
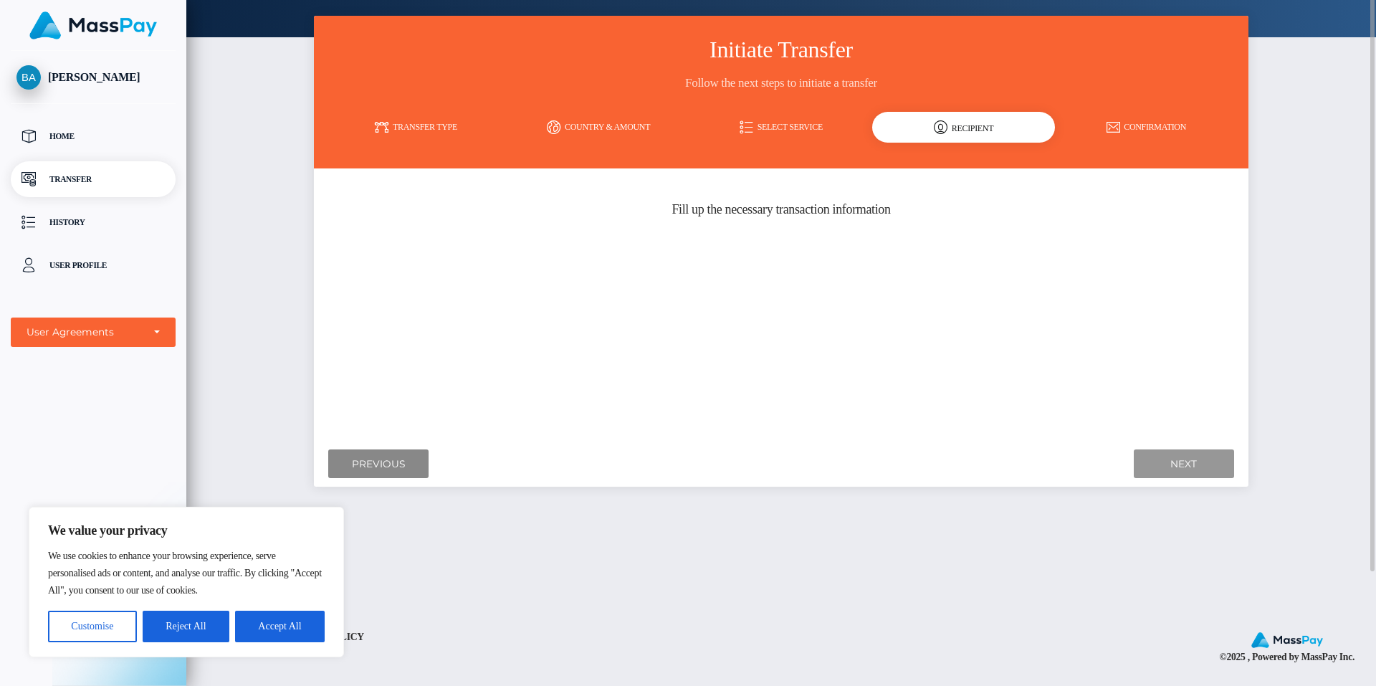
scroll to position [0, 0]
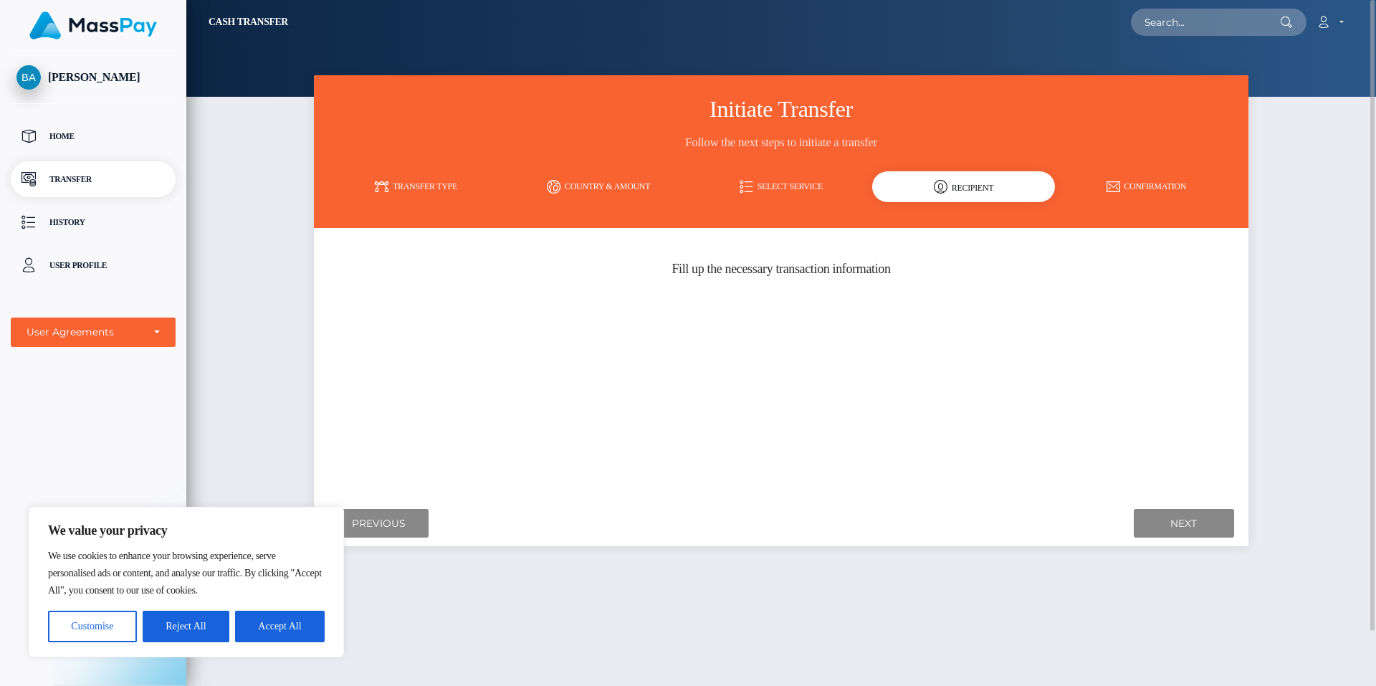
click at [927, 357] on div "Where would you like to send money to? Country Abkhazia [GEOGRAPHIC_DATA] [GEOG…" at bounding box center [781, 366] width 912 height 254
click at [780, 185] on link "Select Service" at bounding box center [781, 186] width 183 height 25
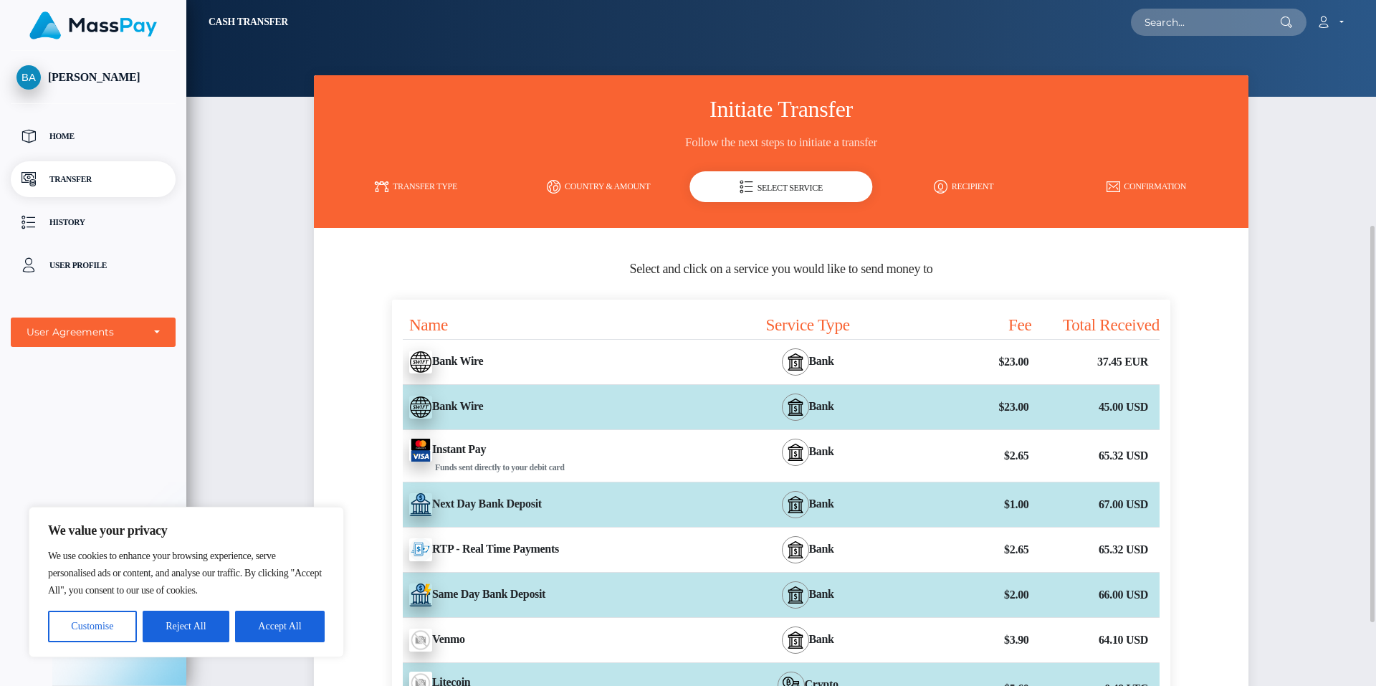
scroll to position [143, 0]
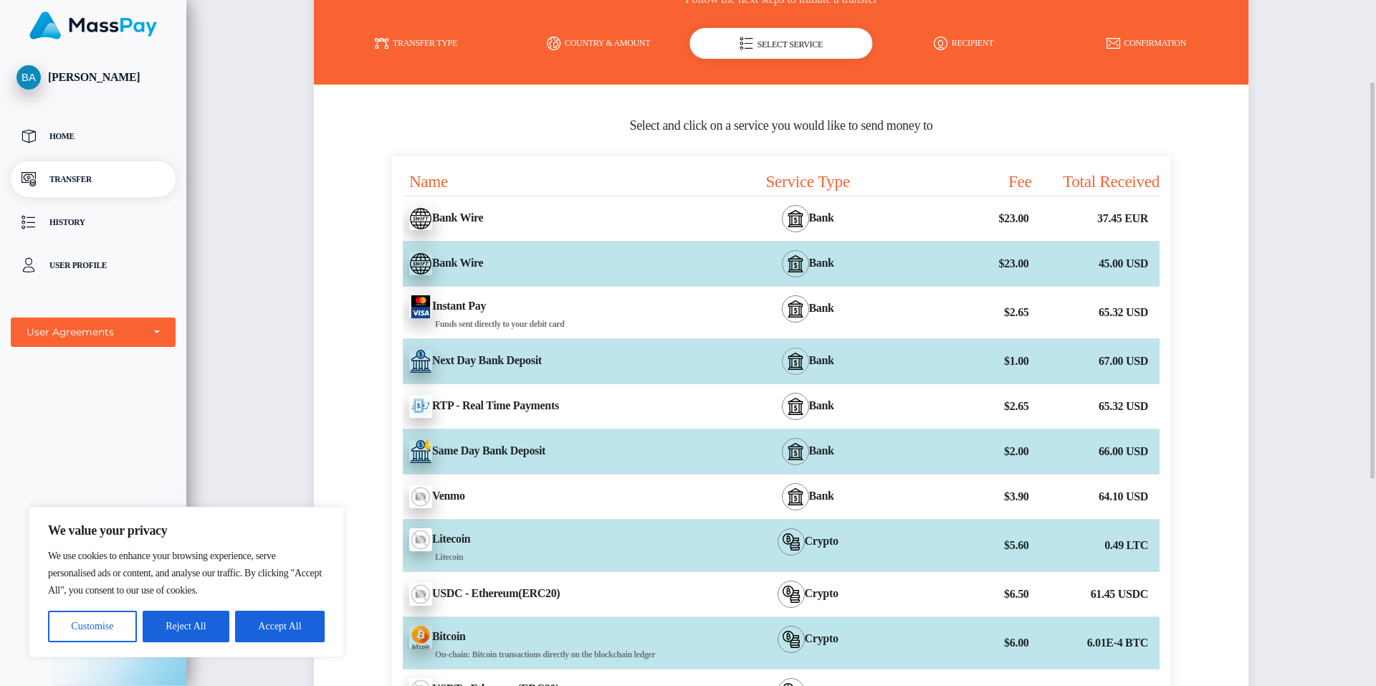
click at [787, 358] on img at bounding box center [795, 361] width 17 height 17
click at [975, 39] on link "Recipient" at bounding box center [963, 43] width 183 height 25
